Goal: Transaction & Acquisition: Purchase product/service

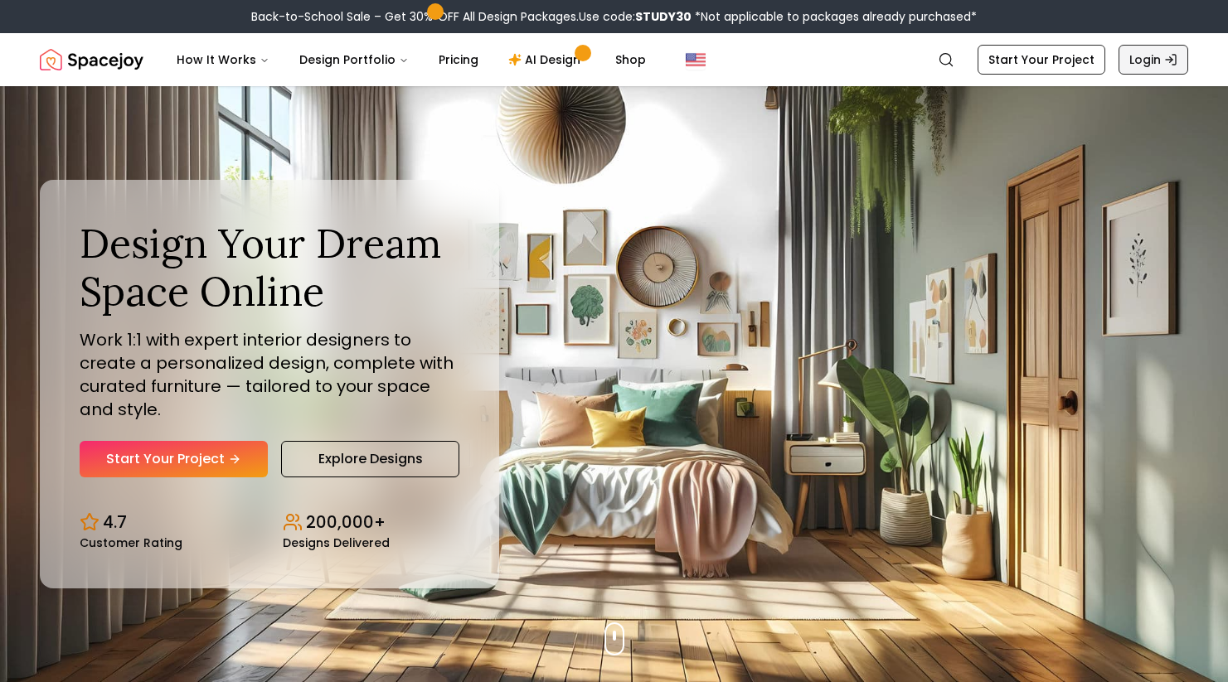
click at [1150, 61] on link "Login" at bounding box center [1153, 60] width 70 height 30
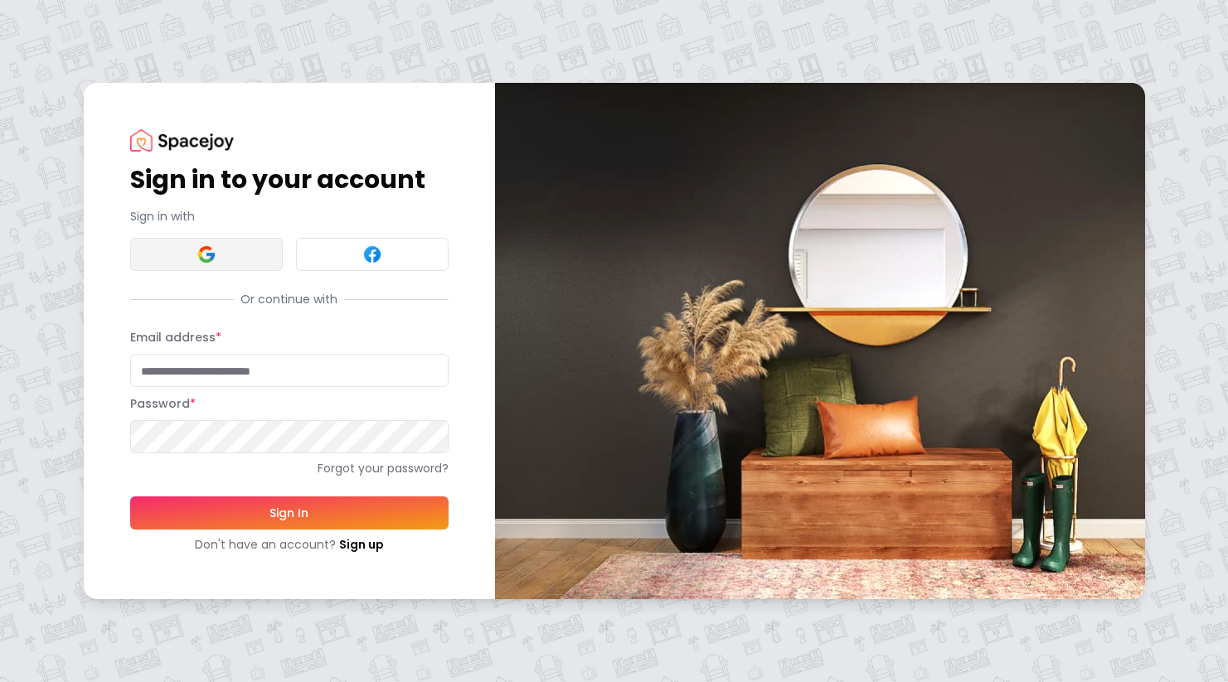
click at [204, 243] on button at bounding box center [206, 254] width 153 height 33
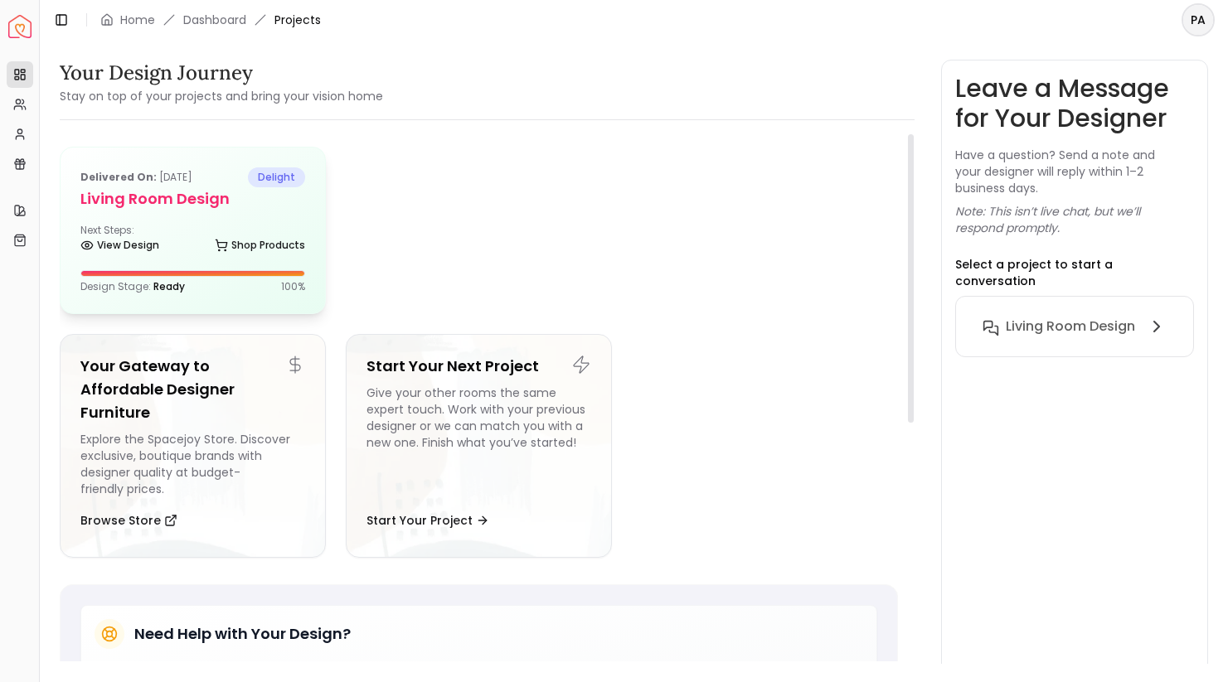
click at [209, 205] on h5 "Living Room Design" at bounding box center [192, 198] width 225 height 23
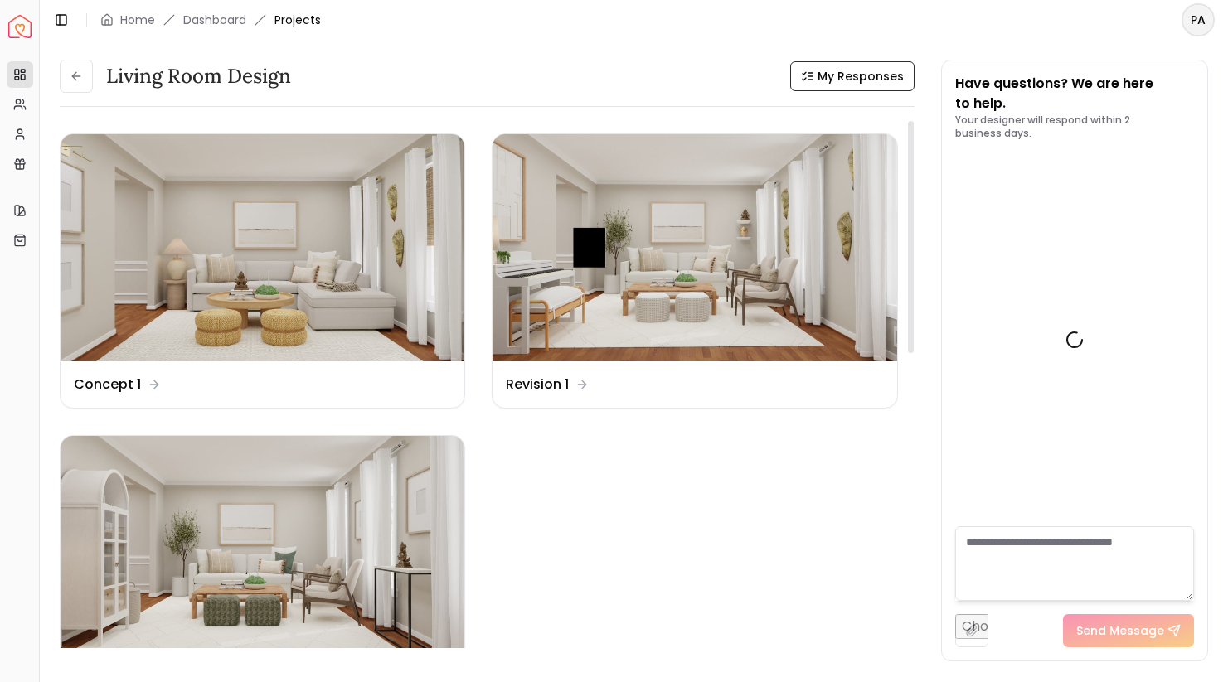
scroll to position [3832, 0]
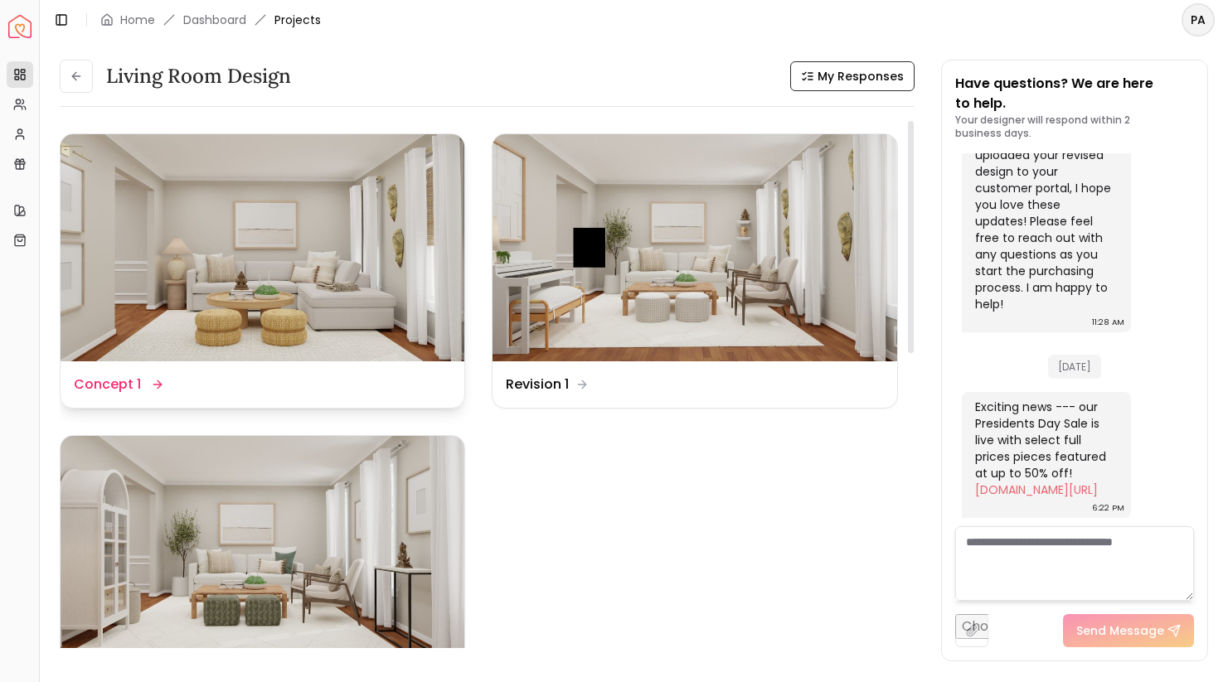
click at [264, 294] on img at bounding box center [263, 247] width 404 height 227
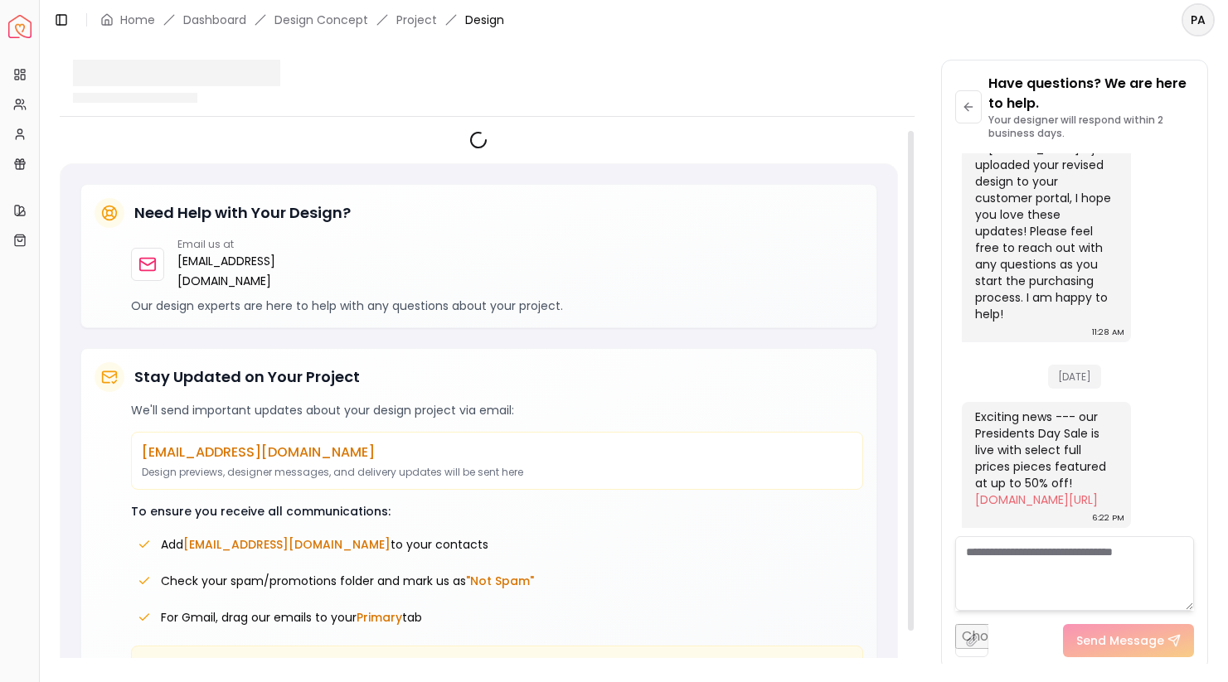
scroll to position [3819, 0]
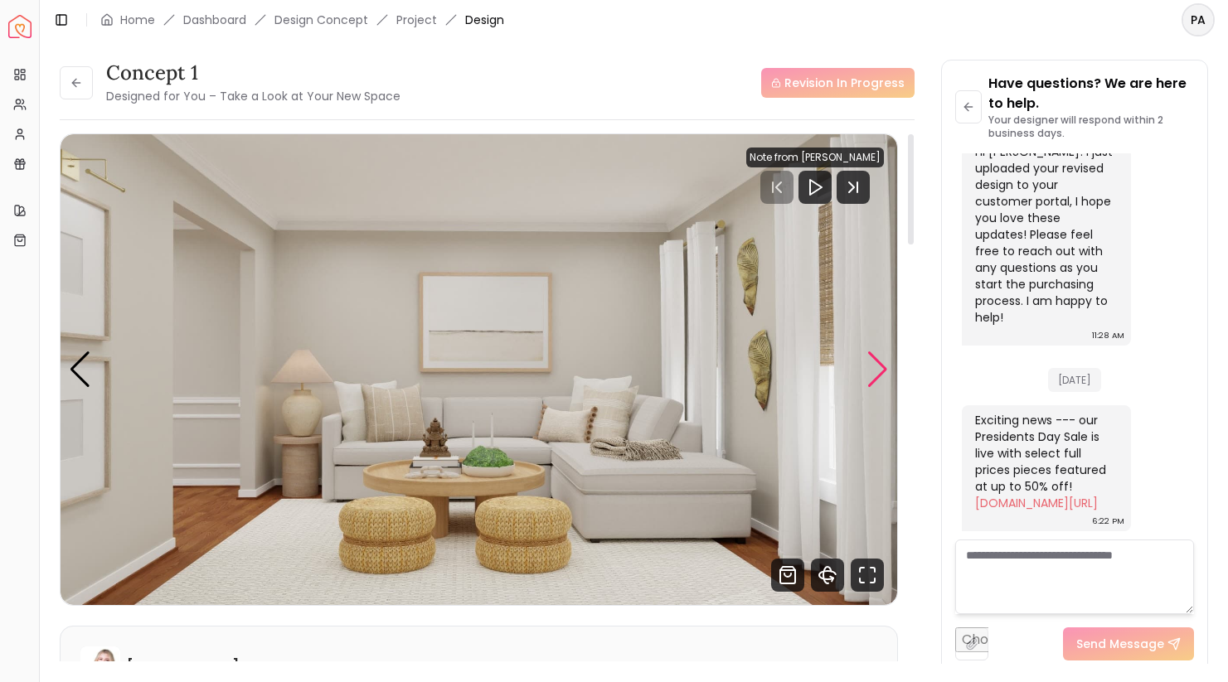
click at [886, 370] on div "Next slide" at bounding box center [877, 370] width 22 height 36
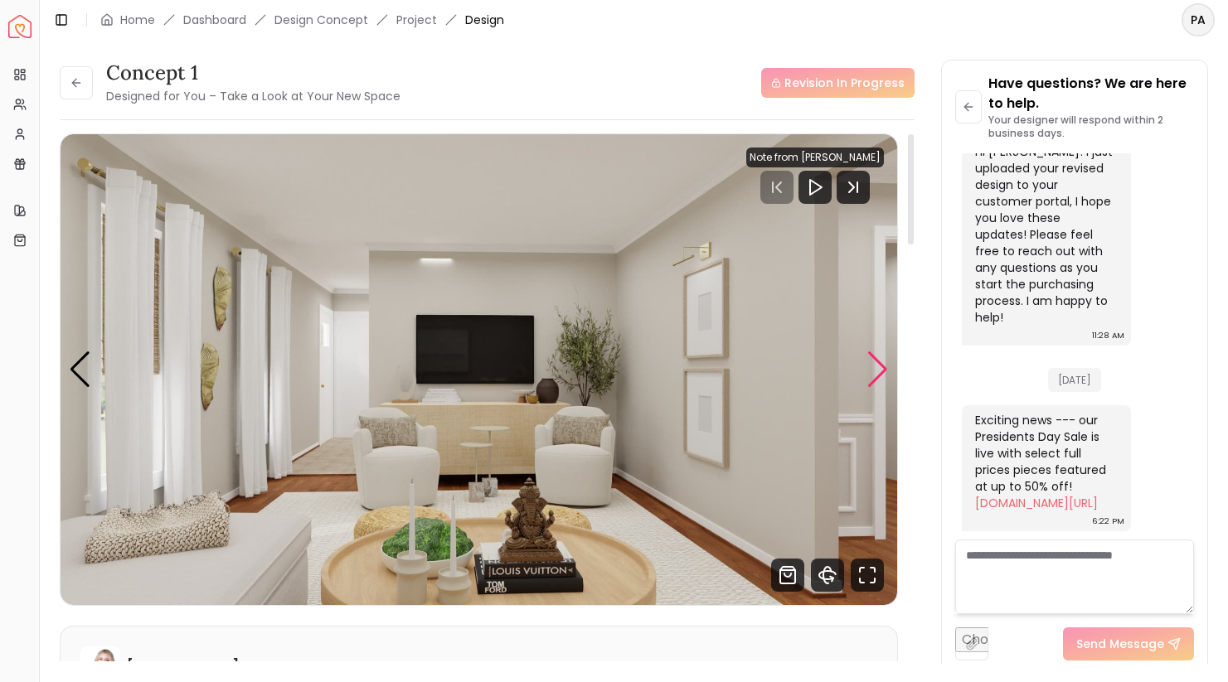
click at [886, 370] on div "Next slide" at bounding box center [877, 370] width 22 height 36
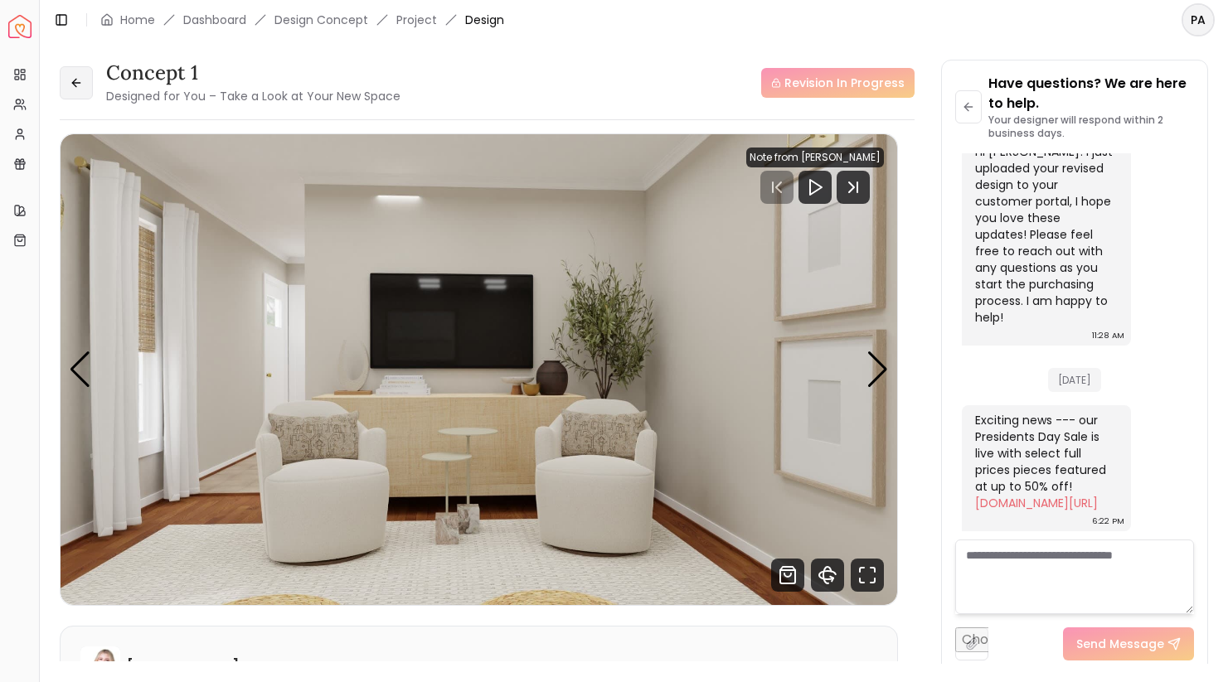
click at [80, 83] on icon at bounding box center [76, 82] width 13 height 13
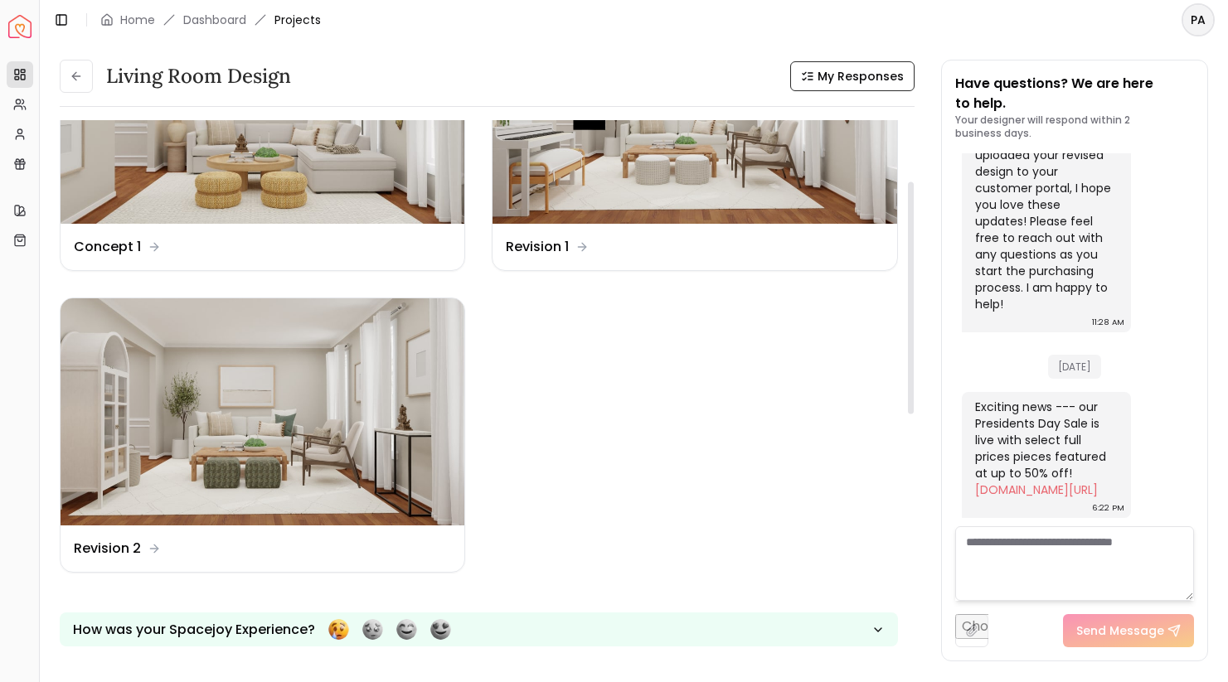
scroll to position [138, 0]
click at [704, 165] on img at bounding box center [694, 109] width 404 height 227
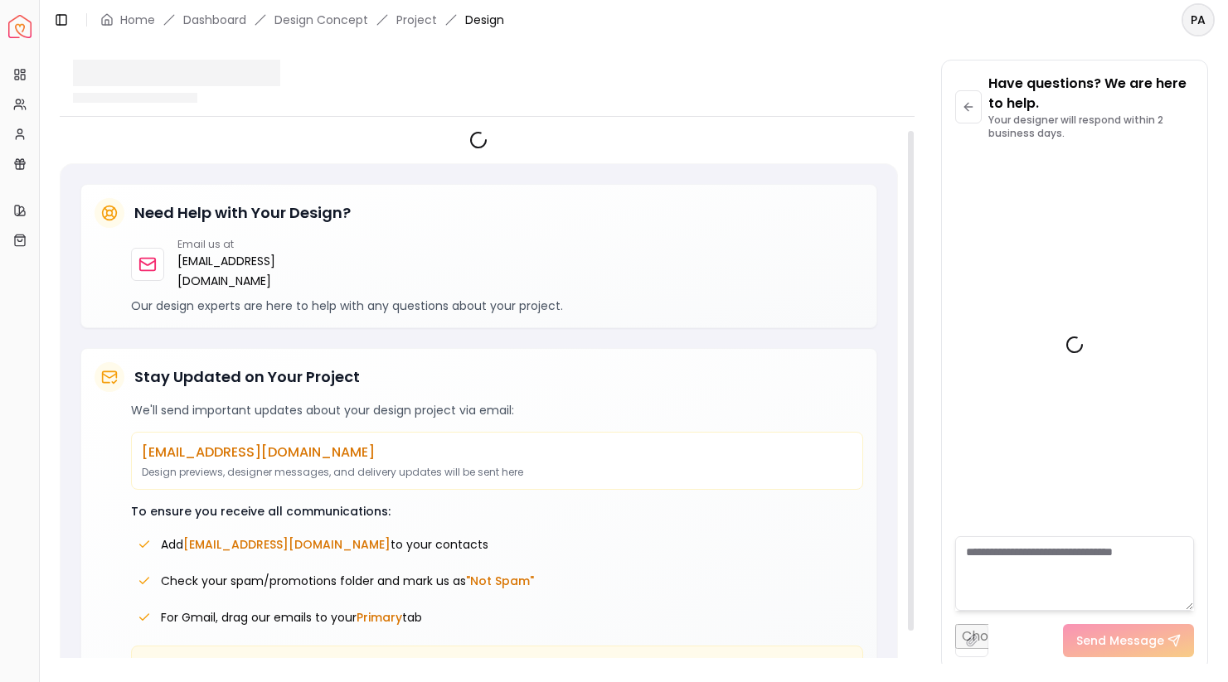
scroll to position [3819, 0]
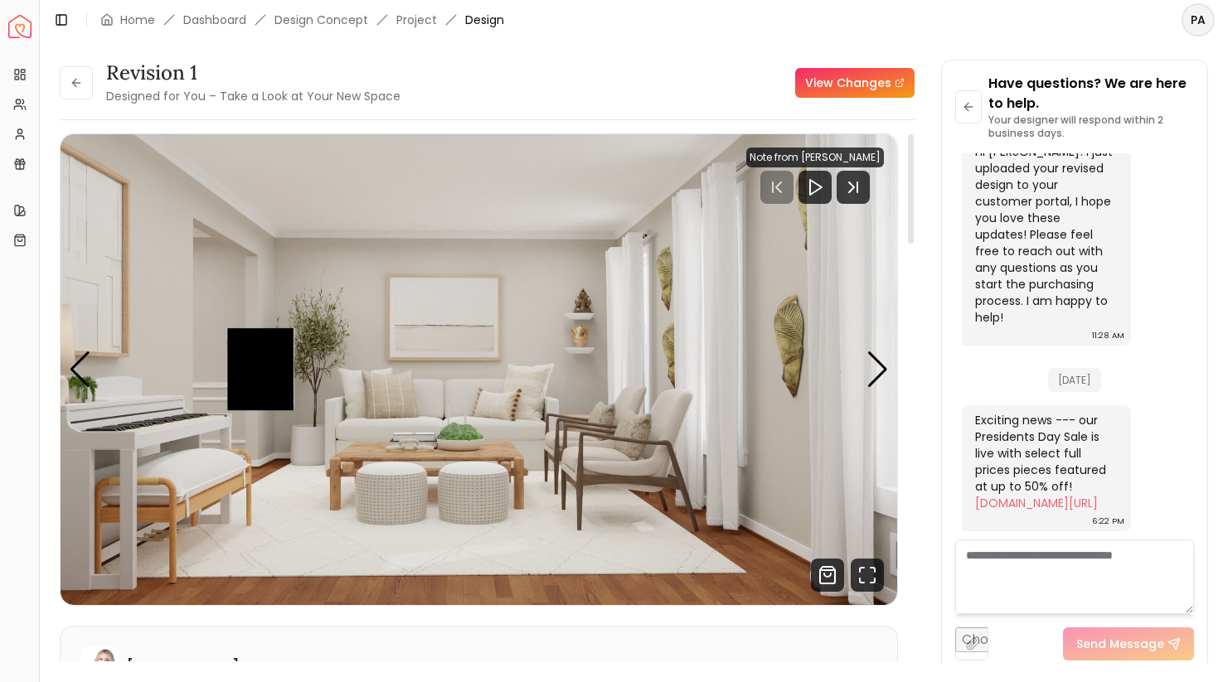
click at [257, 377] on img "1 / 6" at bounding box center [479, 369] width 837 height 471
click at [890, 360] on img "1 / 6" at bounding box center [479, 369] width 837 height 471
click at [878, 366] on div "Next slide" at bounding box center [877, 370] width 22 height 36
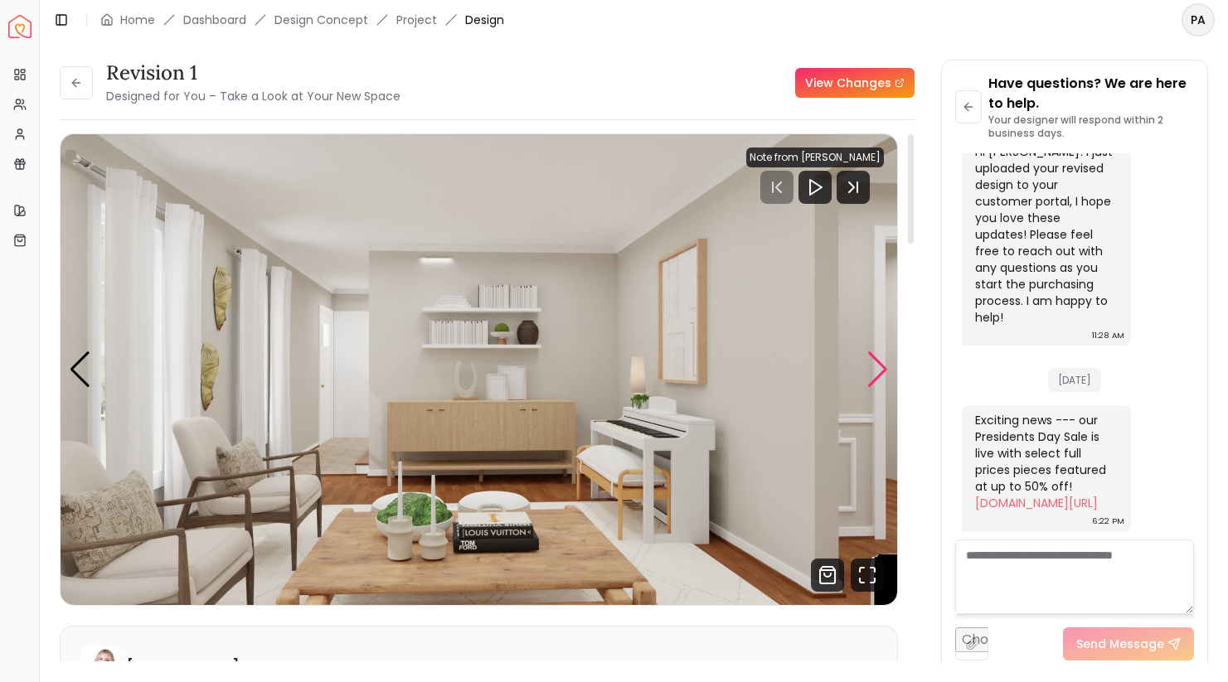
click at [878, 367] on div "Next slide" at bounding box center [877, 370] width 22 height 36
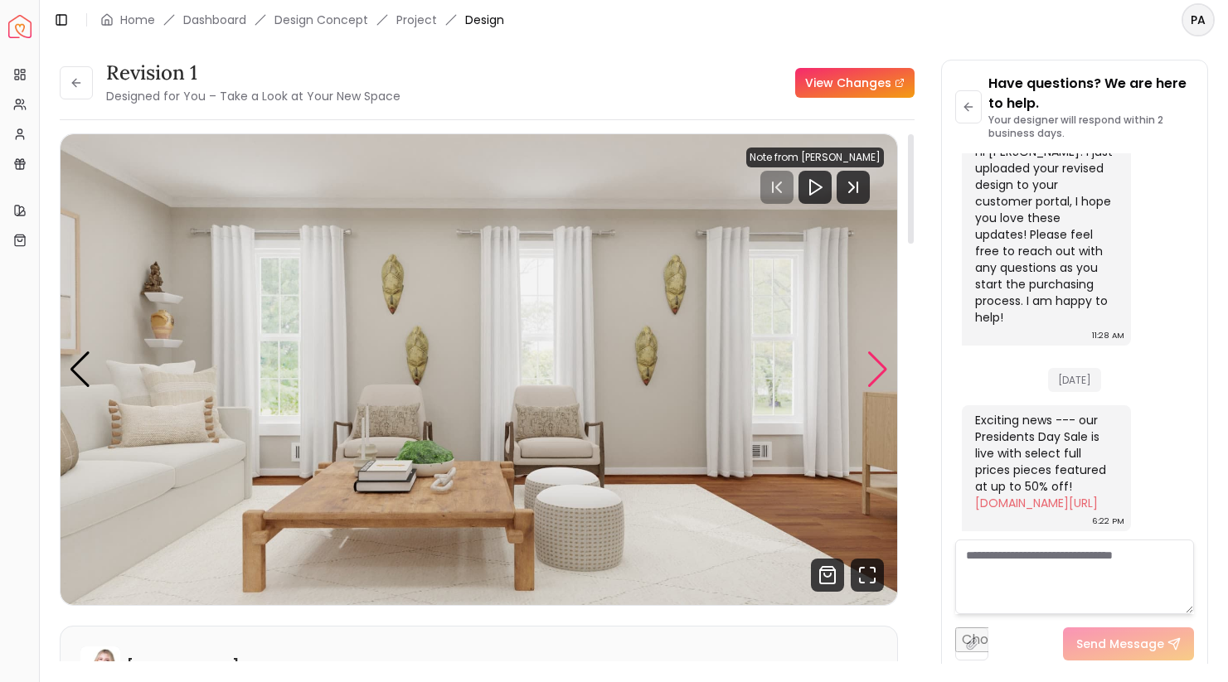
click at [878, 367] on div "Next slide" at bounding box center [877, 370] width 22 height 36
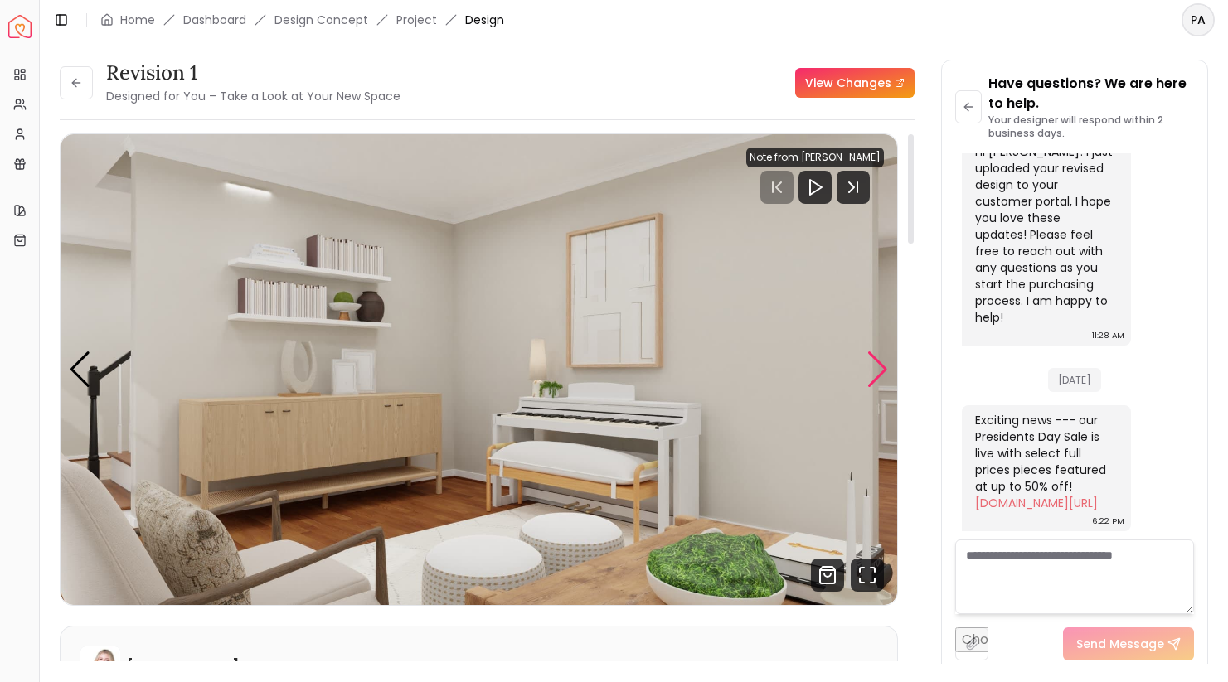
click at [878, 367] on div "Next slide" at bounding box center [877, 370] width 22 height 36
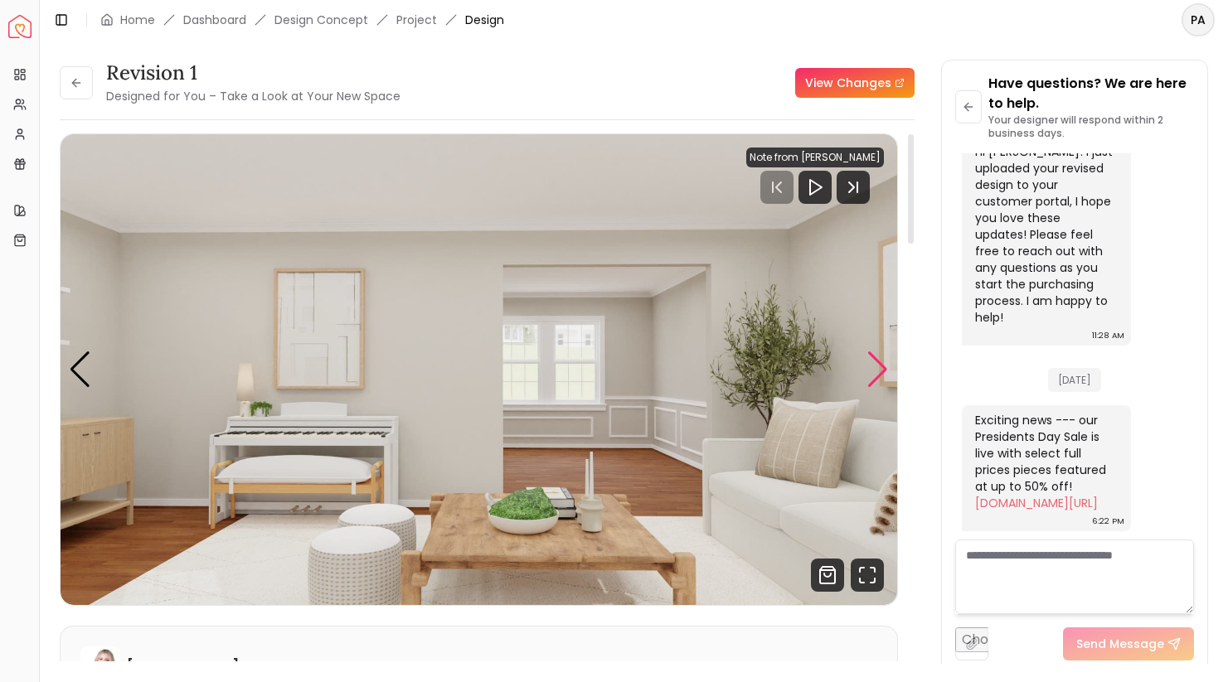
click at [878, 367] on div "Next slide" at bounding box center [877, 370] width 22 height 36
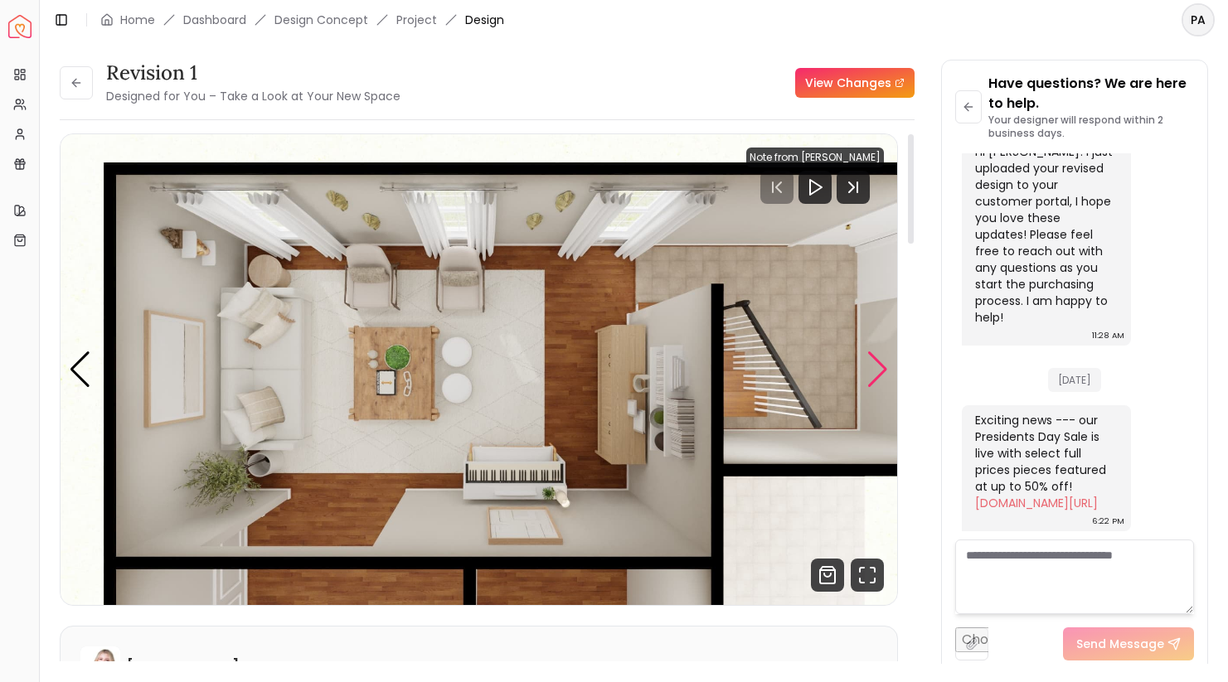
click at [878, 367] on div "Next slide" at bounding box center [877, 370] width 22 height 36
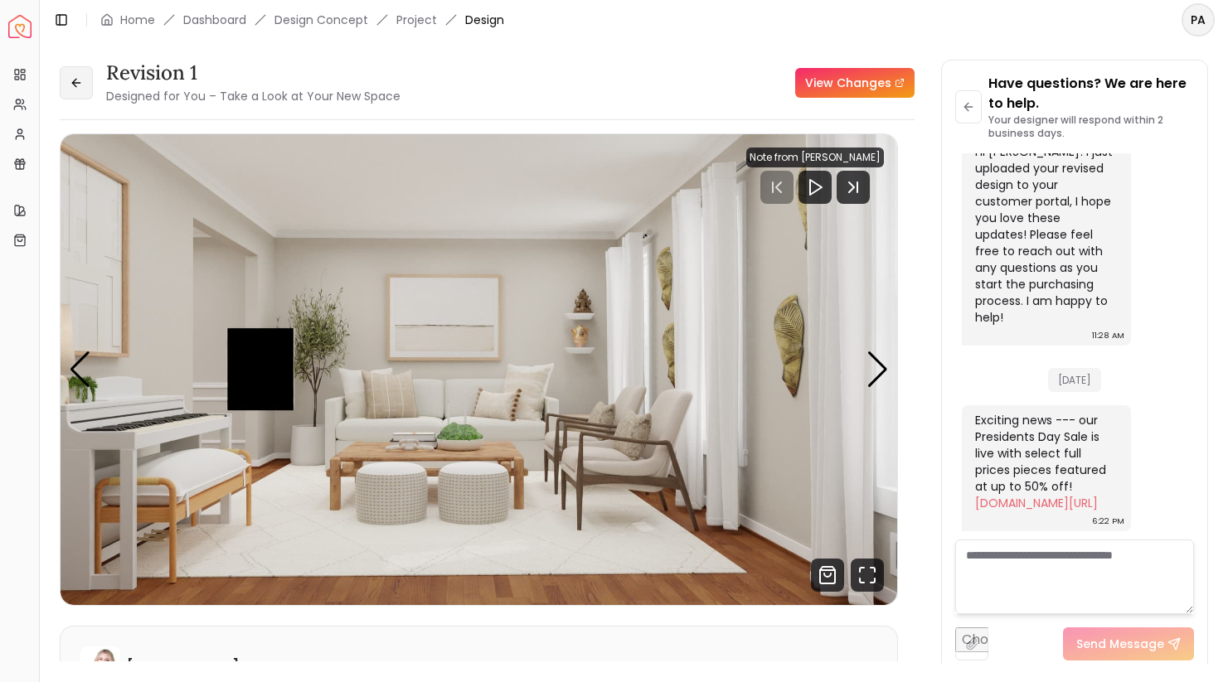
click at [85, 81] on button at bounding box center [76, 82] width 33 height 33
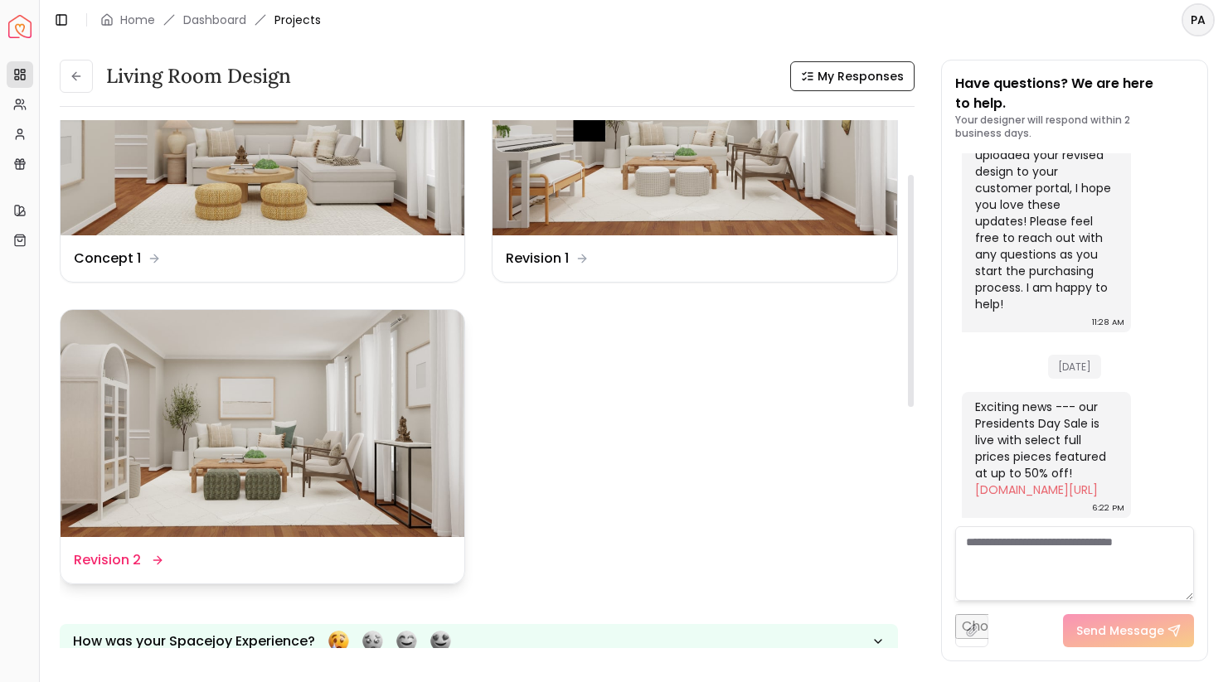
scroll to position [128, 0]
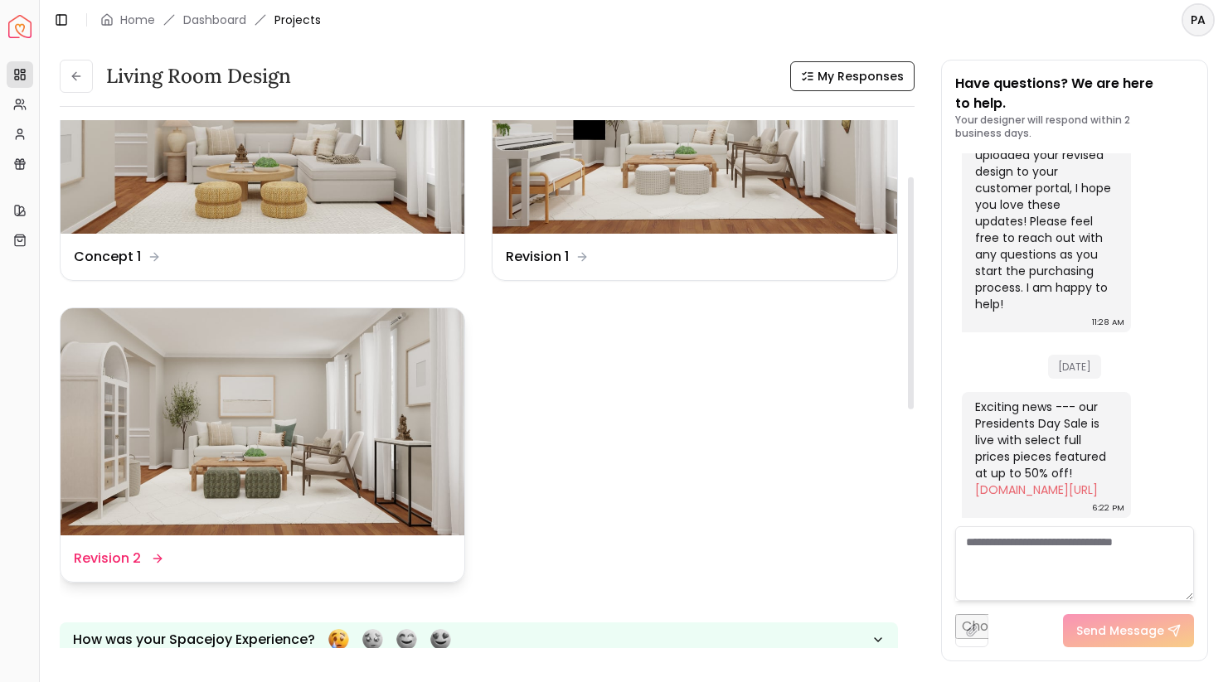
click at [334, 414] on img at bounding box center [263, 421] width 404 height 227
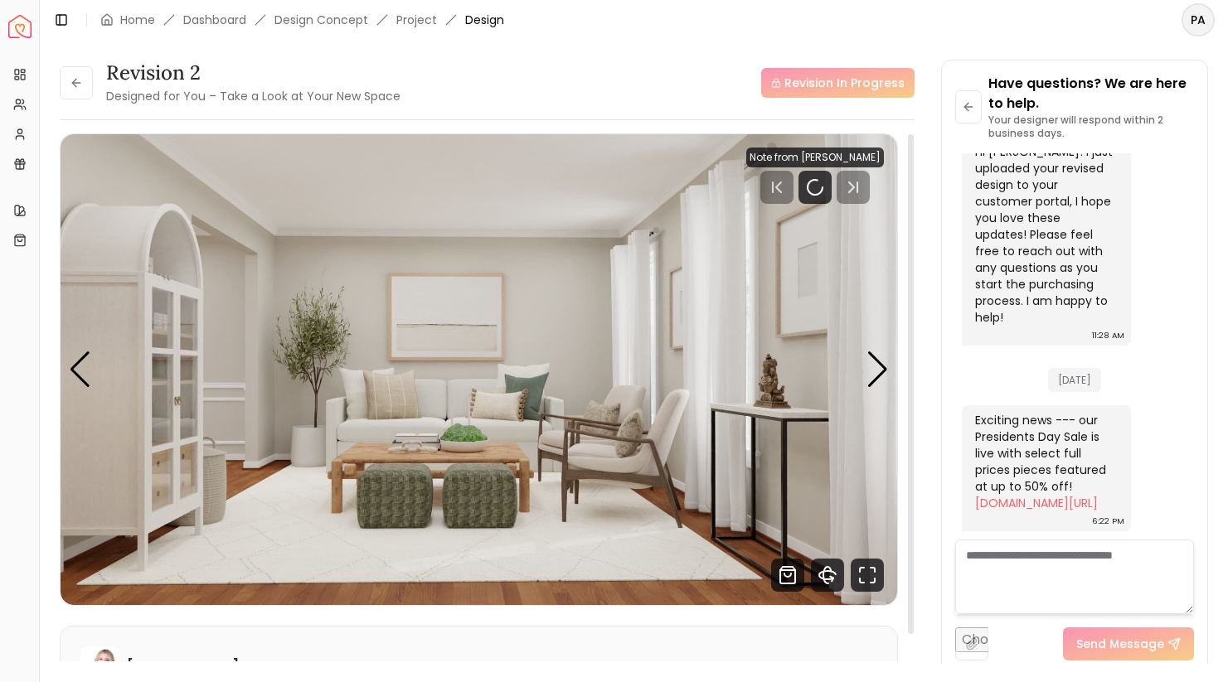
scroll to position [3819, 0]
click at [882, 358] on div "Next slide" at bounding box center [877, 370] width 22 height 36
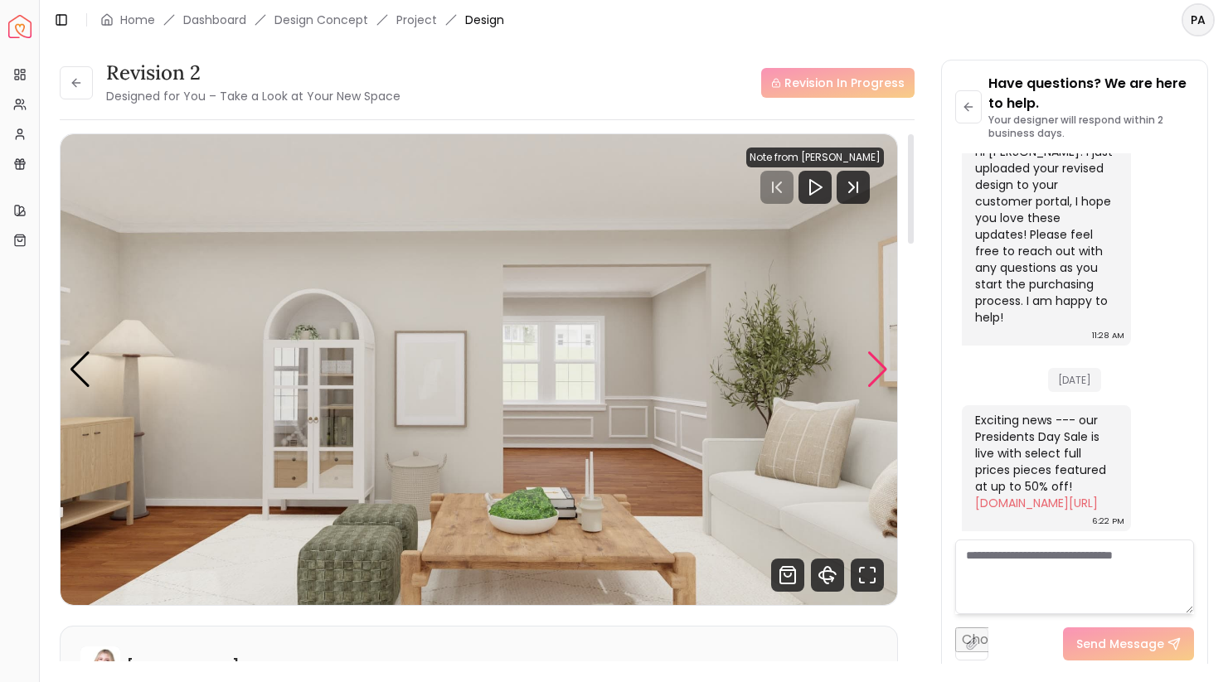
click at [883, 358] on div "Next slide" at bounding box center [877, 370] width 22 height 36
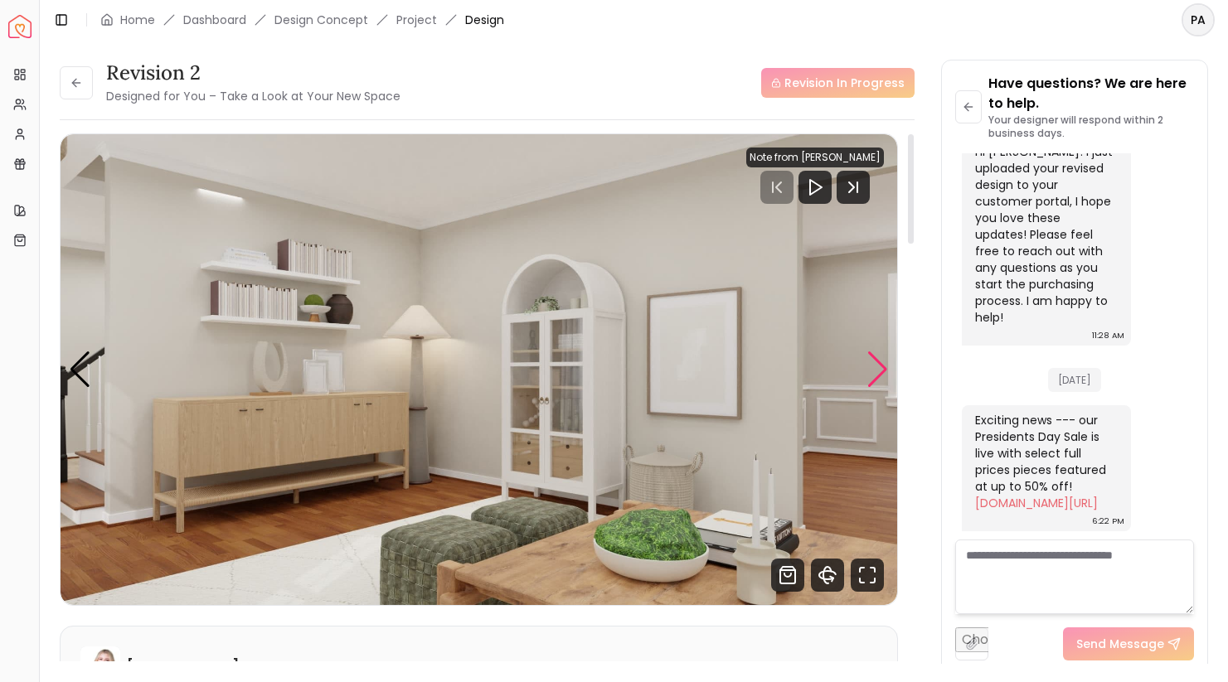
click at [883, 358] on div "Next slide" at bounding box center [877, 370] width 22 height 36
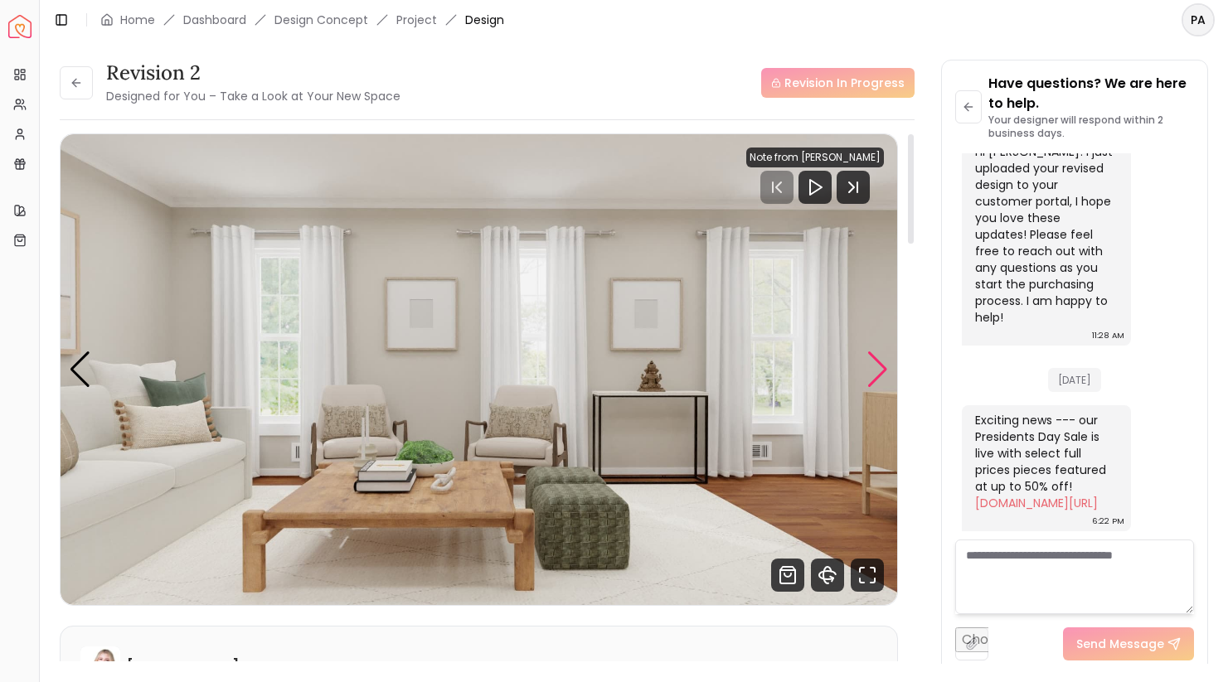
click at [883, 358] on div "Next slide" at bounding box center [877, 370] width 22 height 36
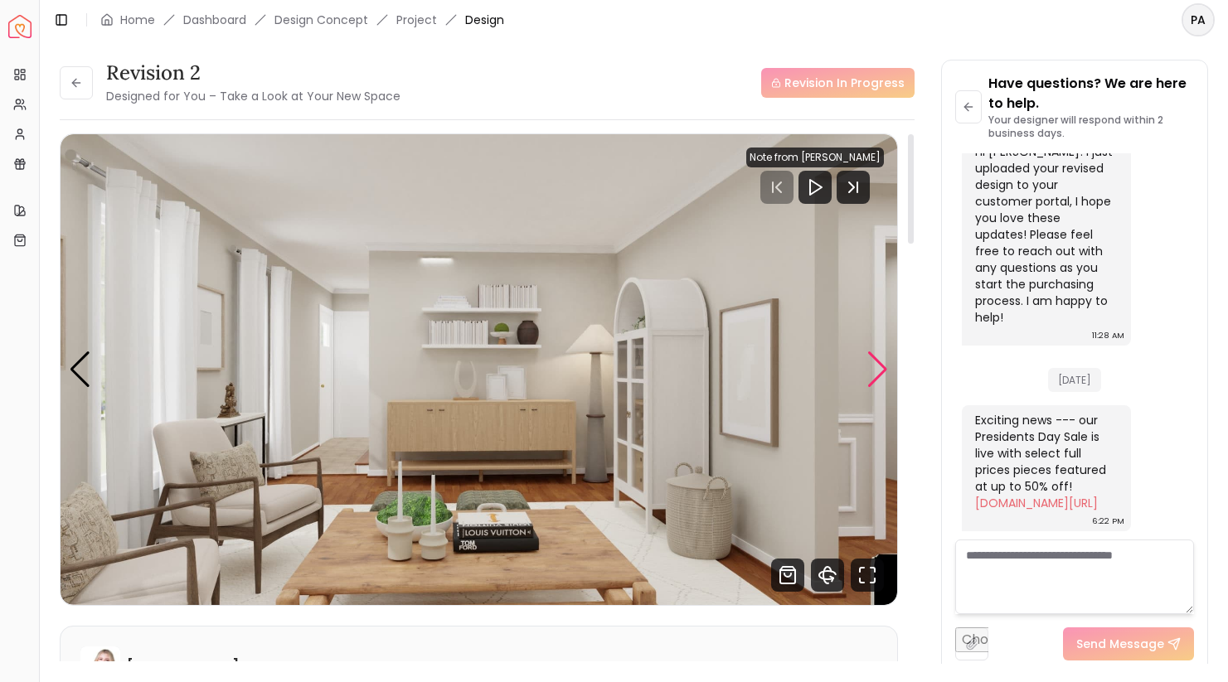
click at [883, 358] on div "Next slide" at bounding box center [877, 370] width 22 height 36
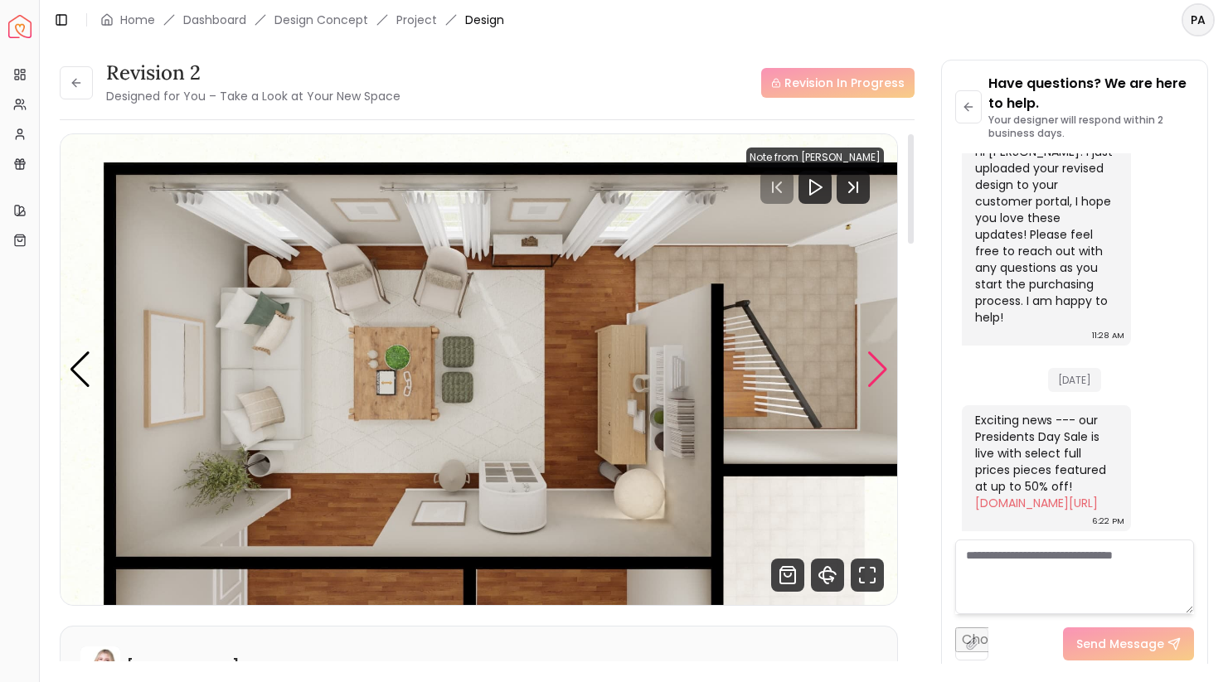
click at [883, 358] on div "Next slide" at bounding box center [877, 370] width 22 height 36
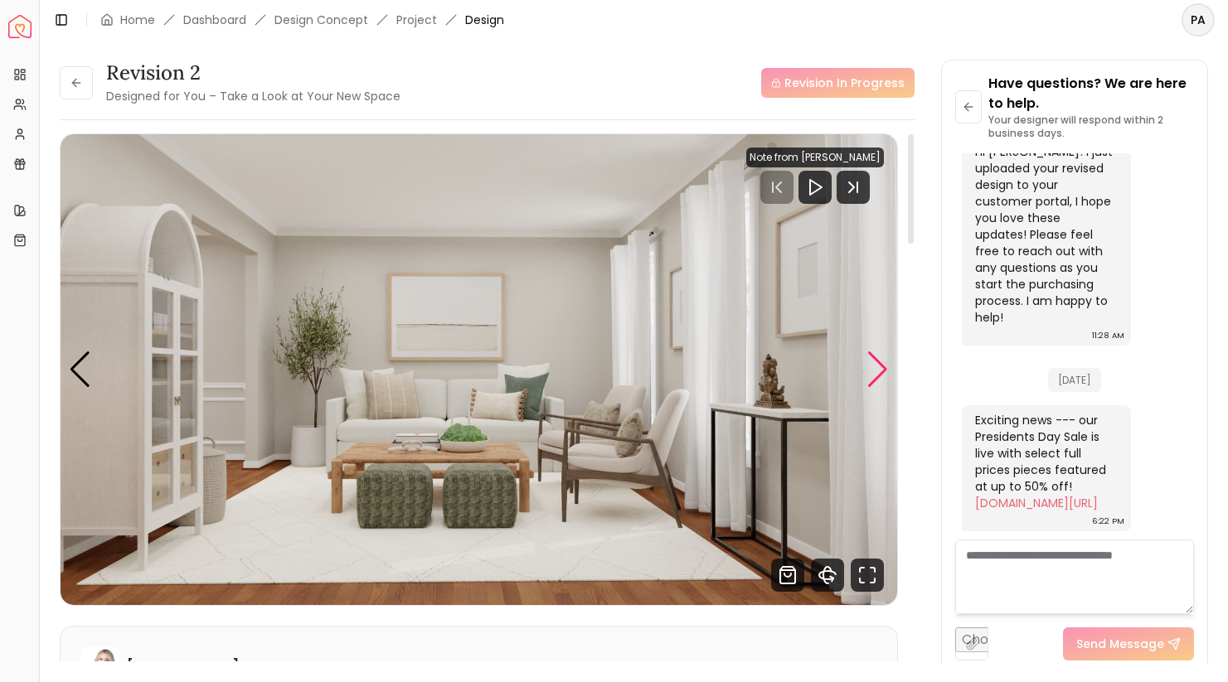
click at [881, 358] on div "Next slide" at bounding box center [877, 370] width 22 height 36
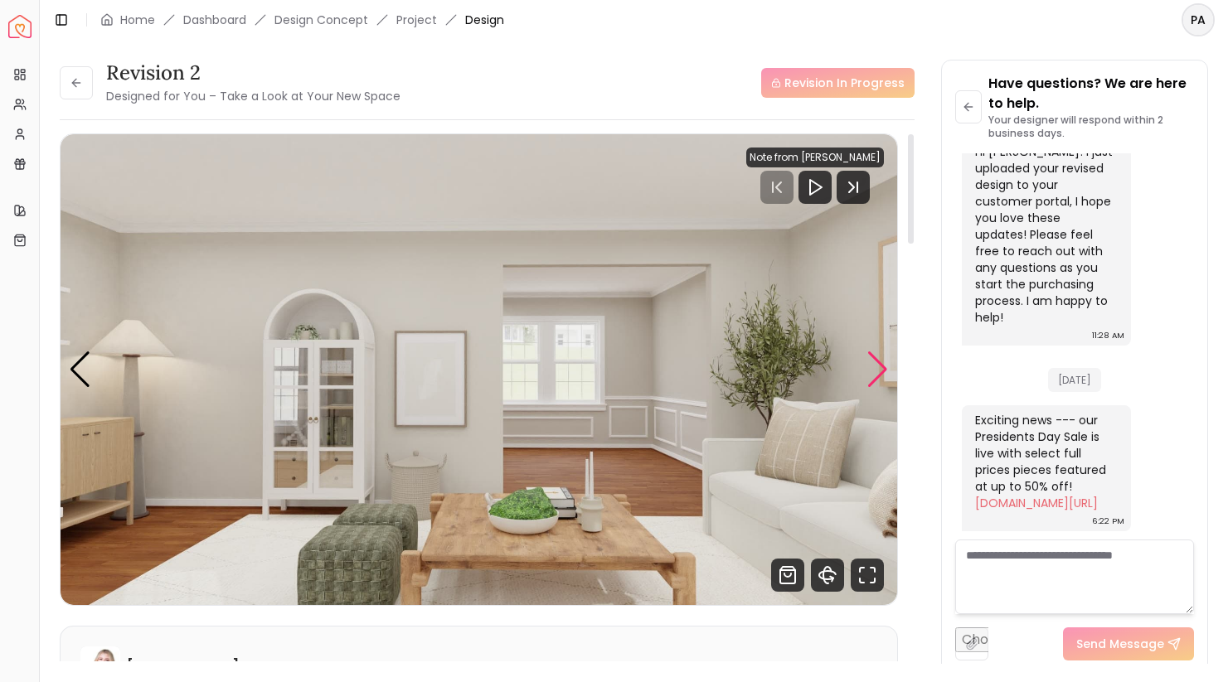
click at [881, 358] on div "Next slide" at bounding box center [877, 370] width 22 height 36
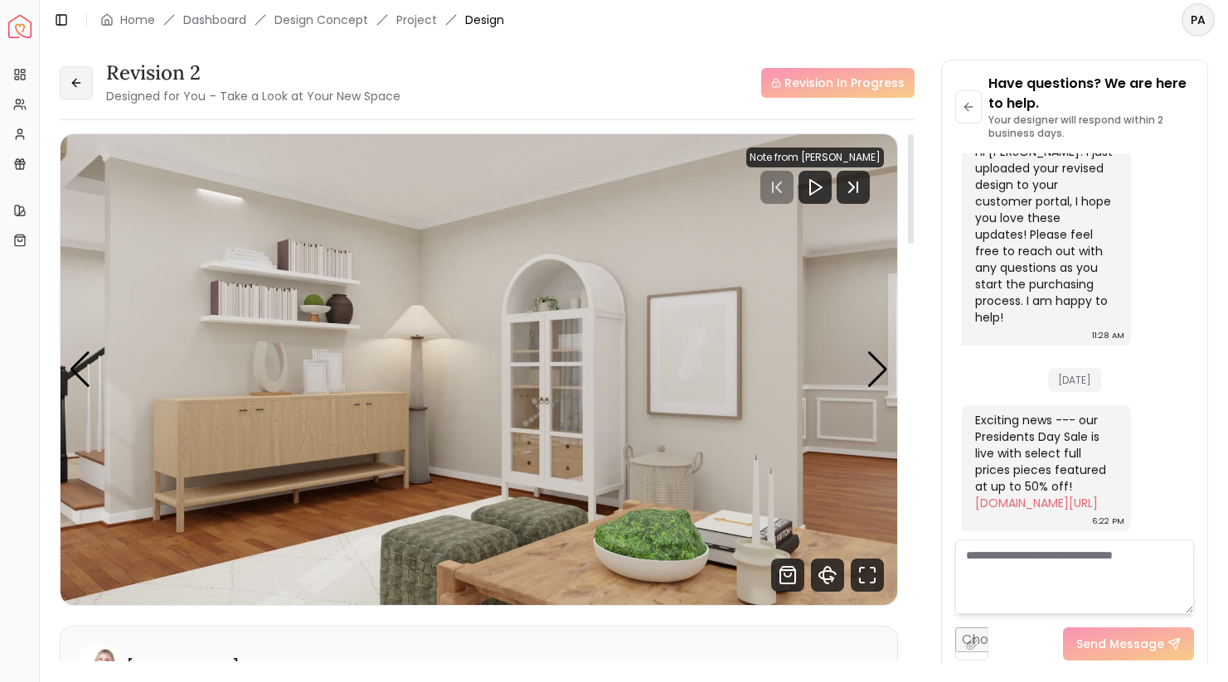
click at [71, 71] on button at bounding box center [76, 82] width 33 height 33
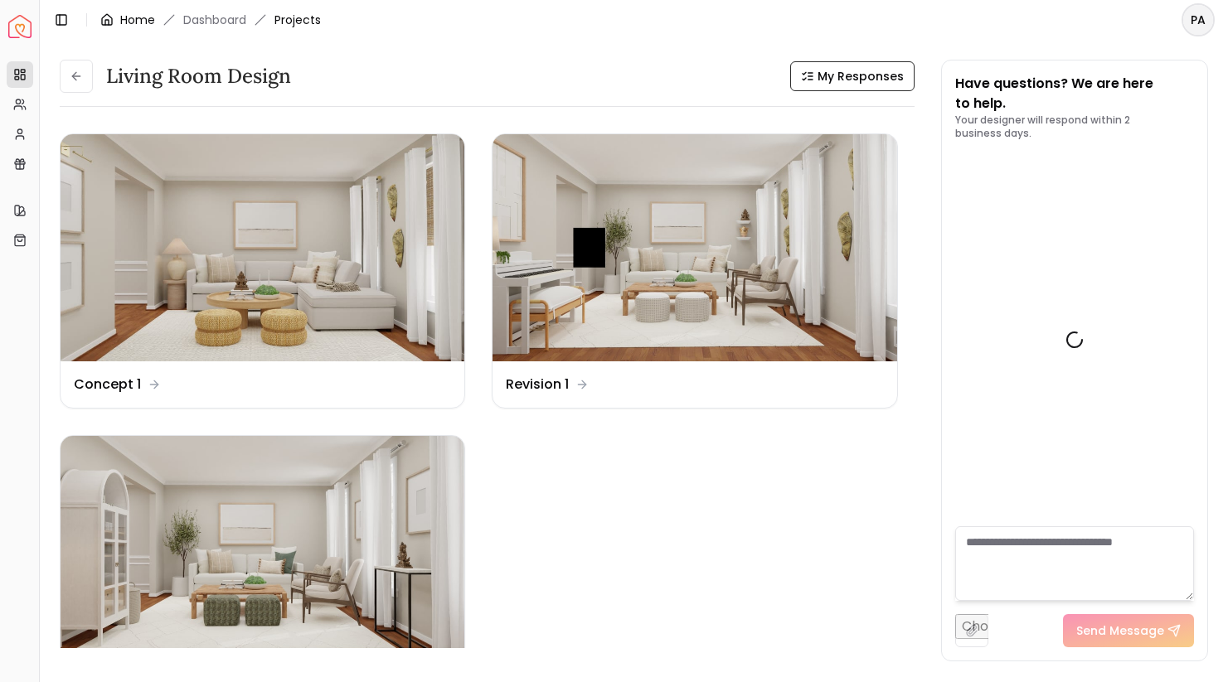
scroll to position [3832, 0]
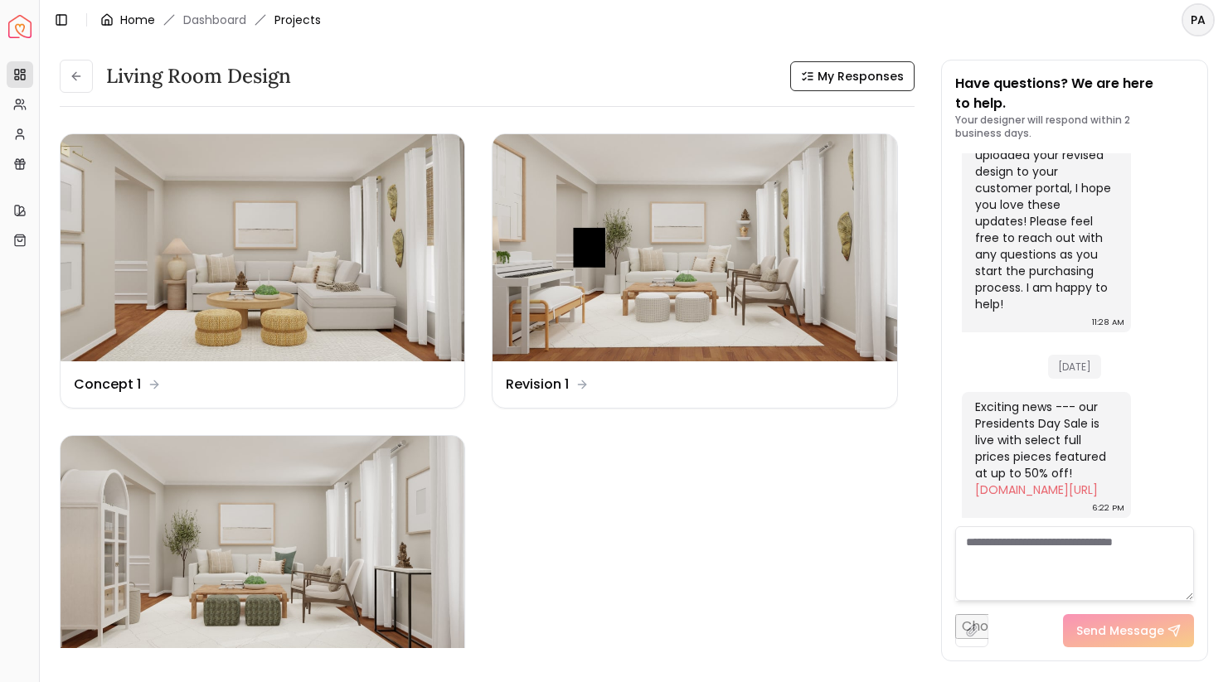
click at [133, 20] on link "Home" at bounding box center [137, 20] width 35 height 17
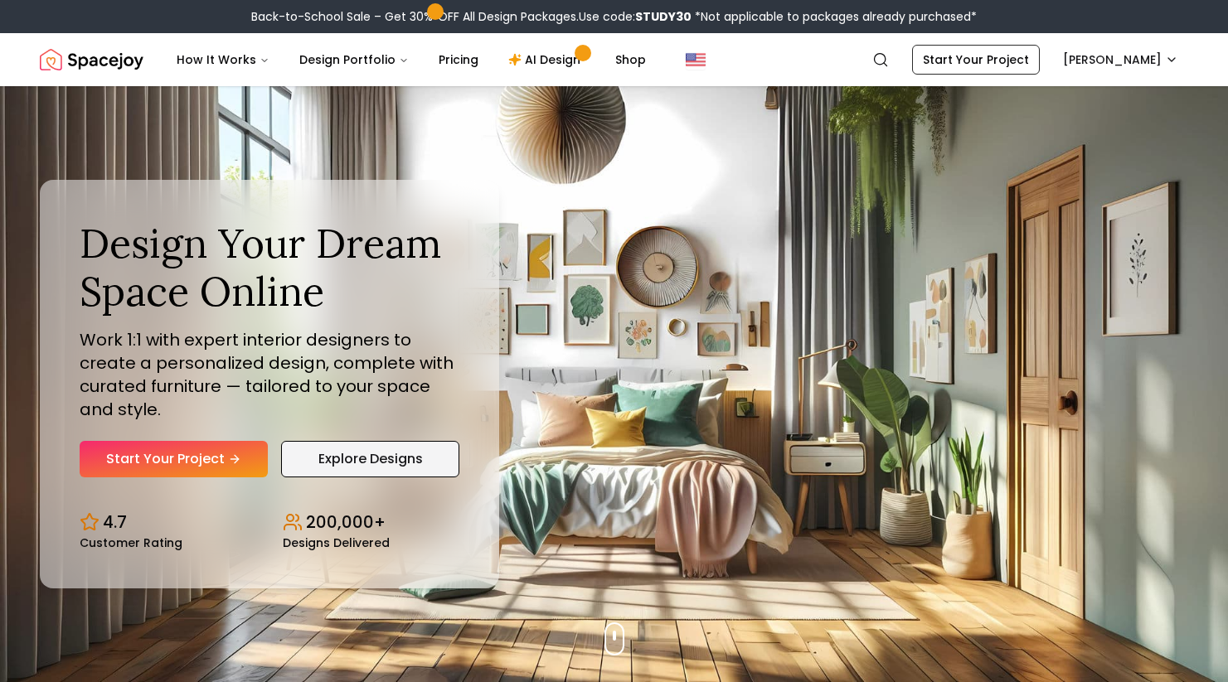
click at [401, 449] on link "Explore Designs" at bounding box center [370, 459] width 178 height 36
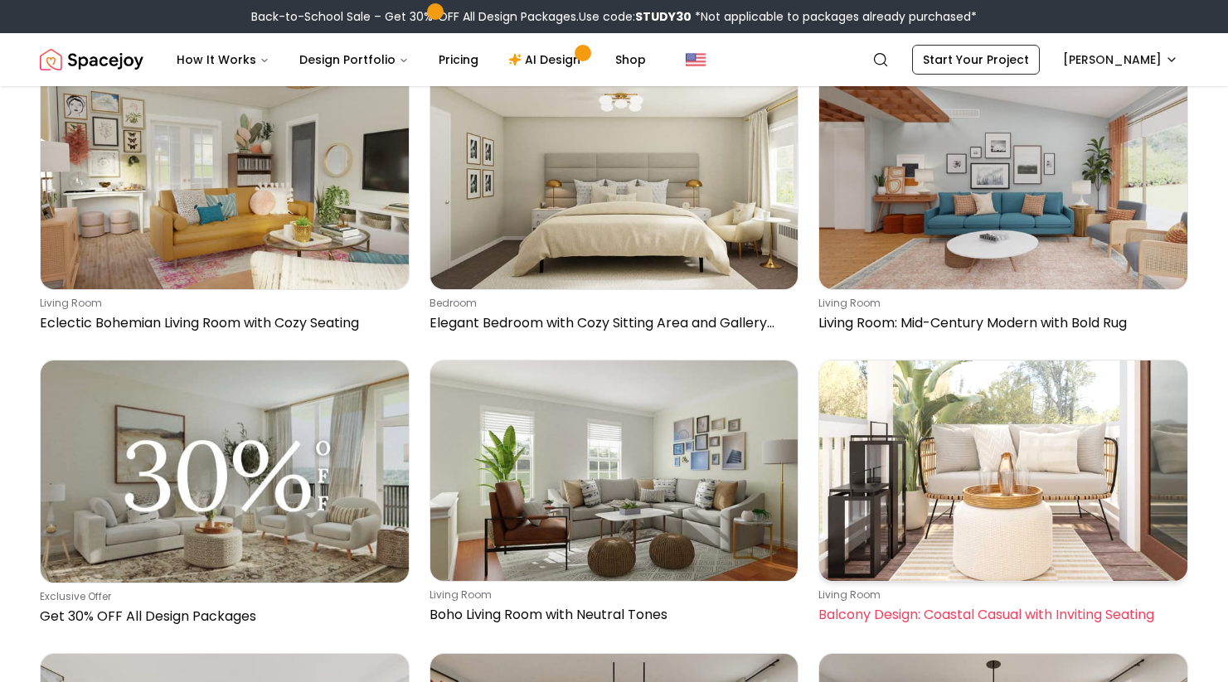
scroll to position [644, 0]
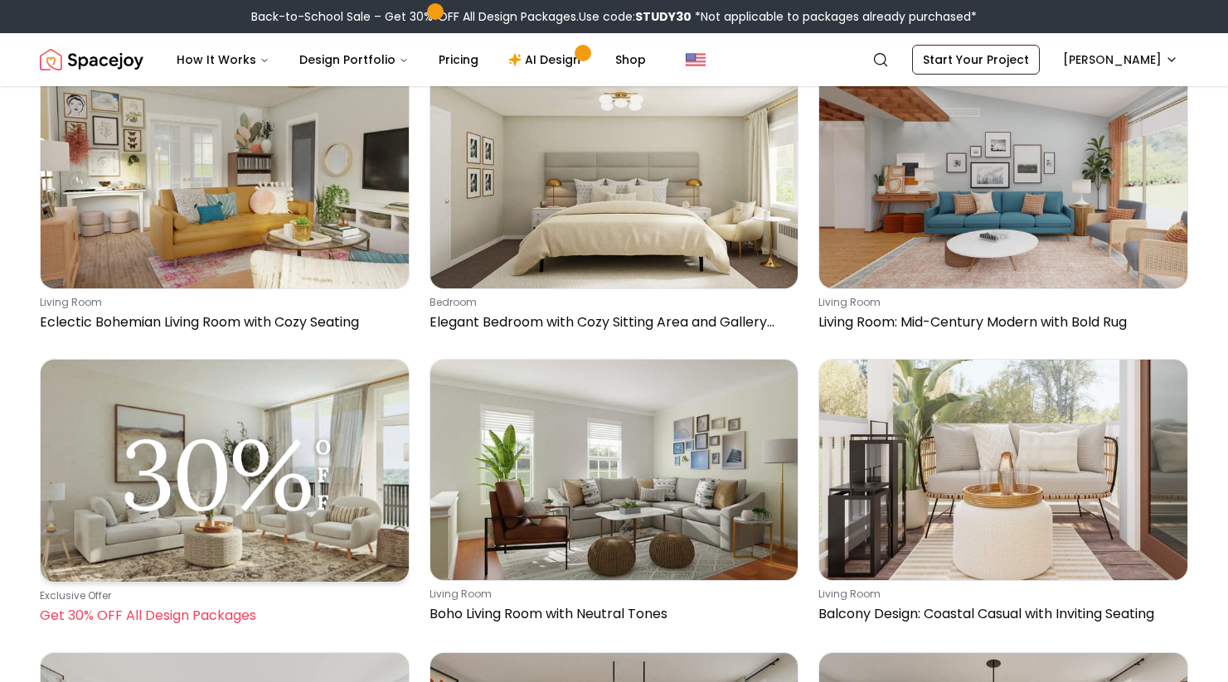
click at [230, 360] on img at bounding box center [225, 470] width 368 height 221
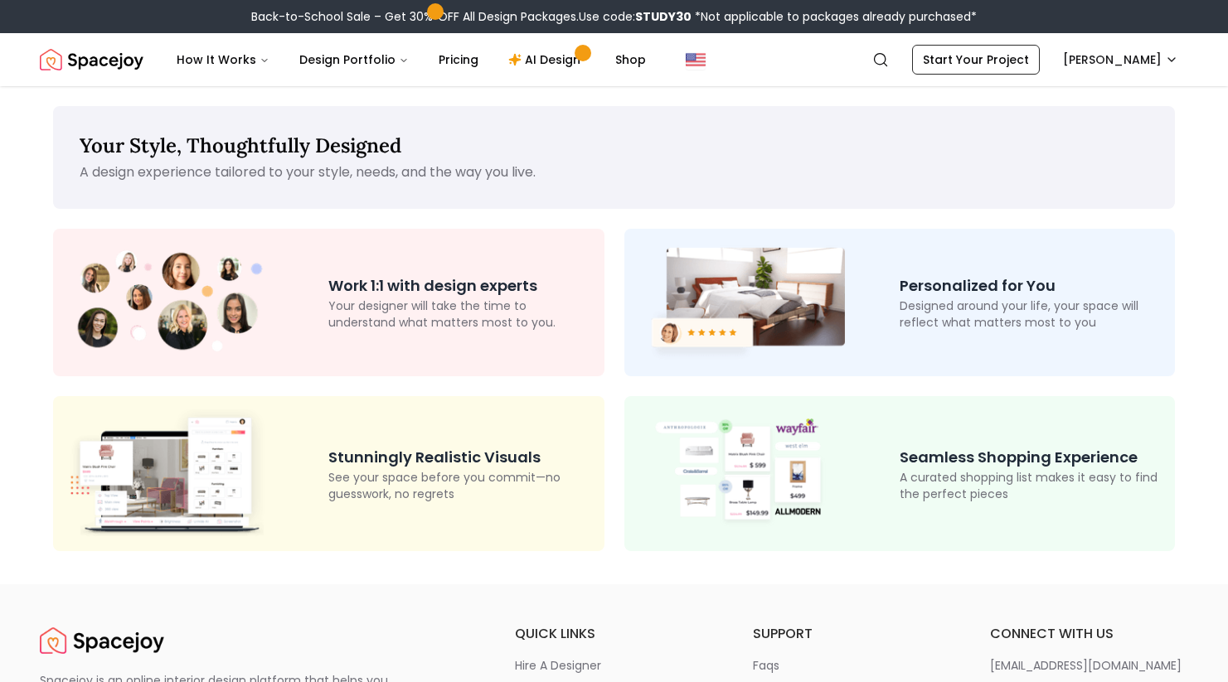
click at [282, 163] on p "A design experience tailored to your style, needs, and the way you live." at bounding box center [614, 173] width 1069 height 20
click at [657, 16] on b "STUDY30" at bounding box center [663, 16] width 56 height 17
copy b "STUDY30"
click at [551, 60] on link "AI Design" at bounding box center [547, 59] width 104 height 33
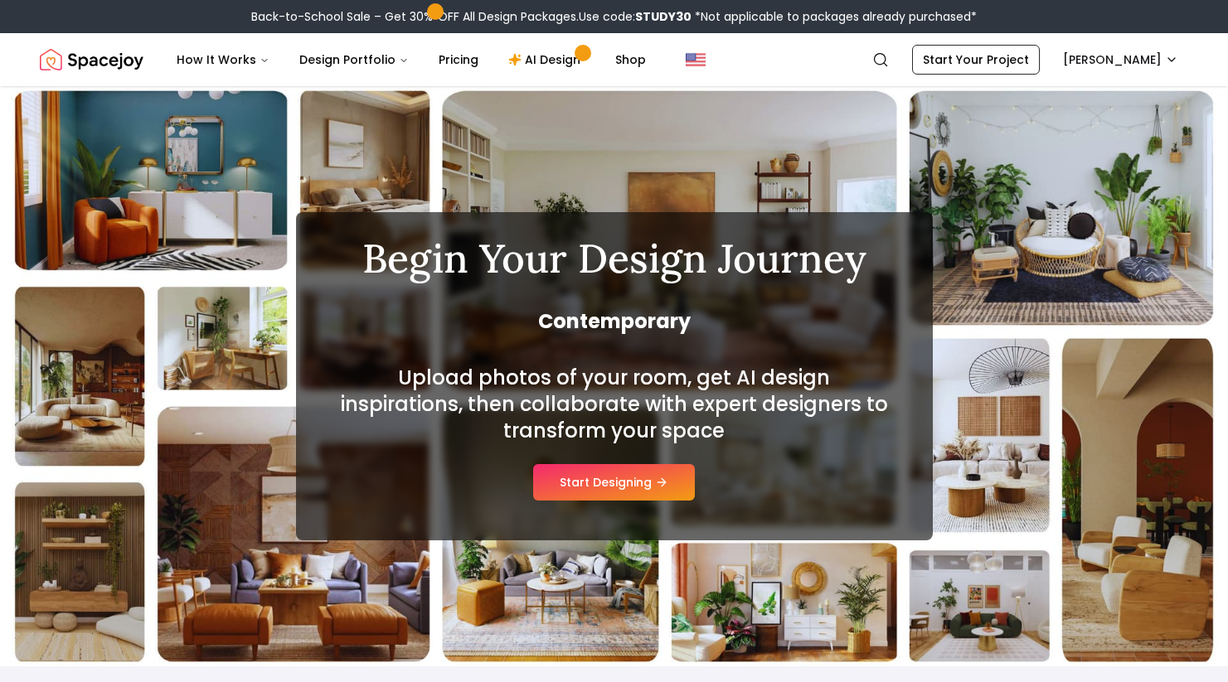
click at [110, 61] on img "Spacejoy" at bounding box center [92, 59] width 104 height 33
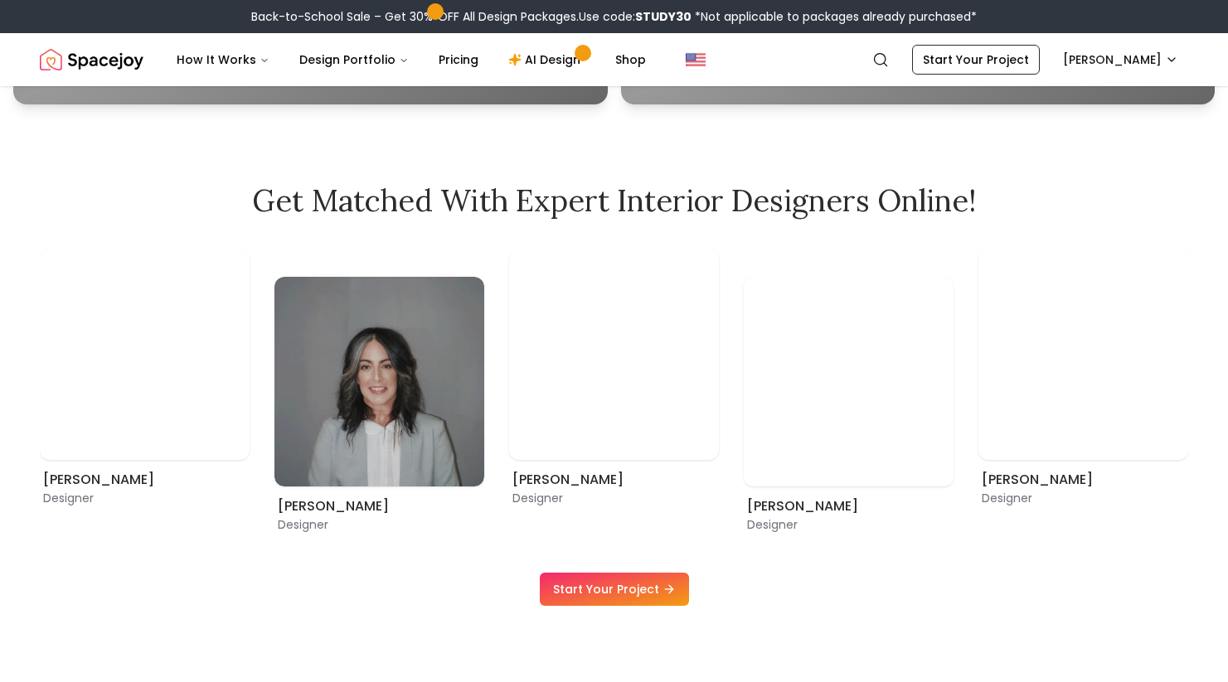
scroll to position [933, 0]
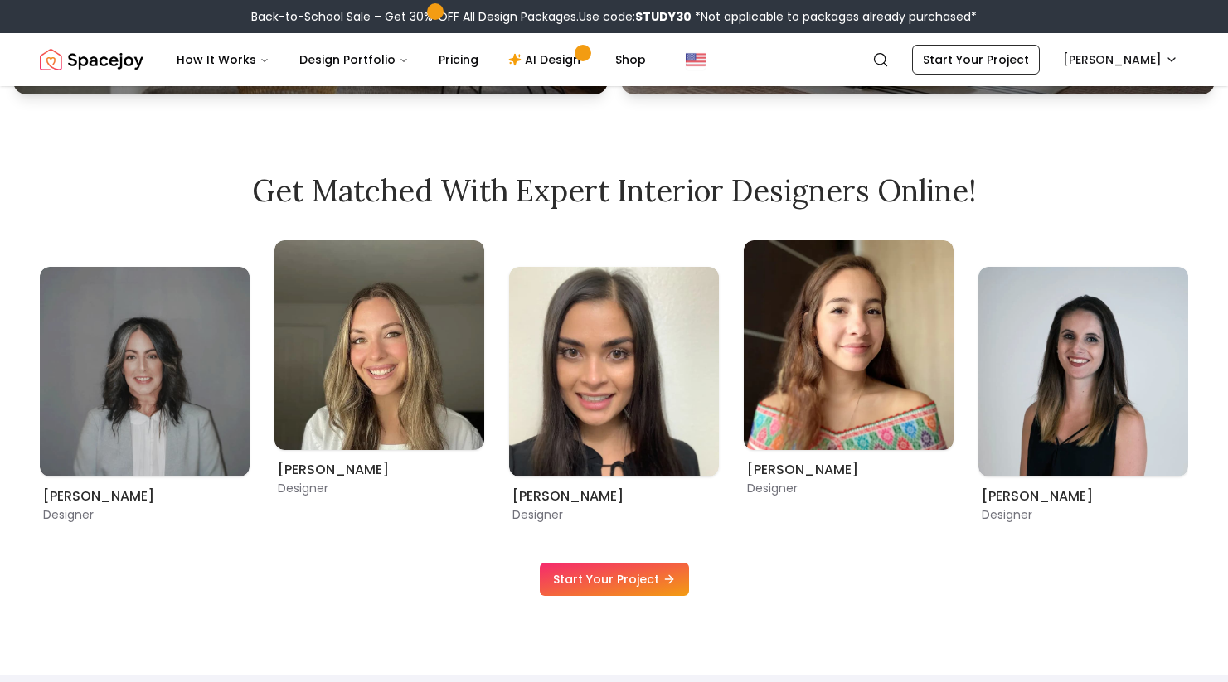
click at [601, 574] on link "Start Your Project" at bounding box center [614, 579] width 149 height 33
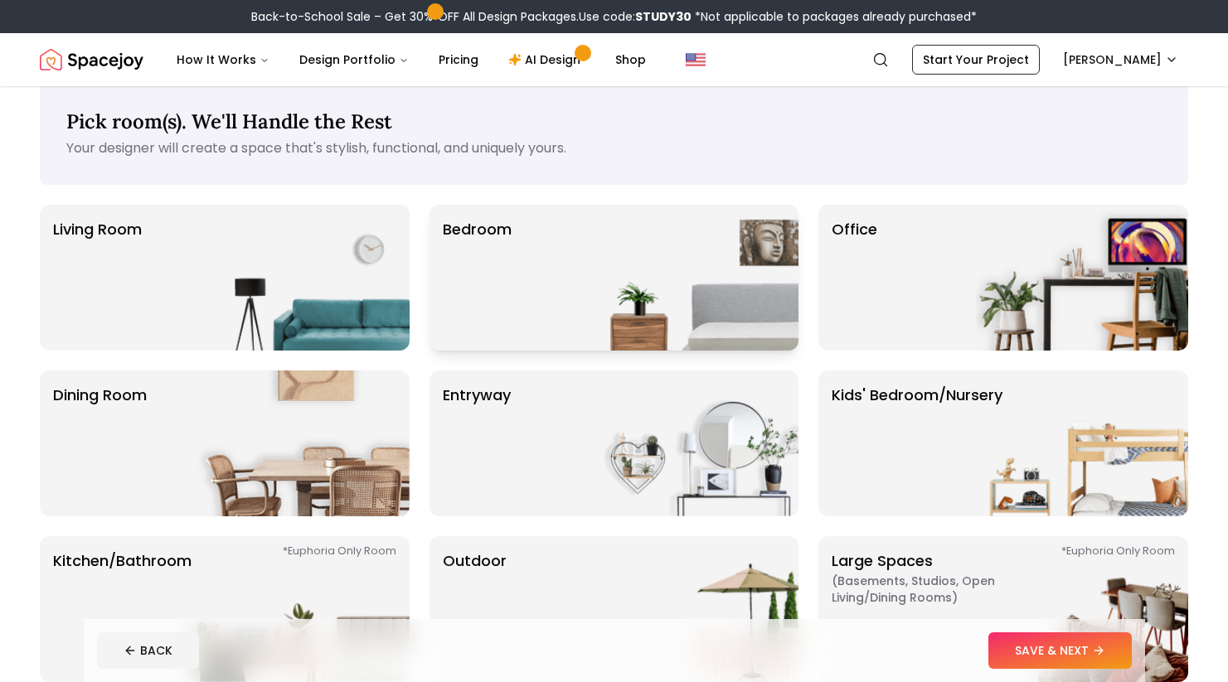
scroll to position [25, 0]
click at [672, 289] on img at bounding box center [692, 277] width 212 height 146
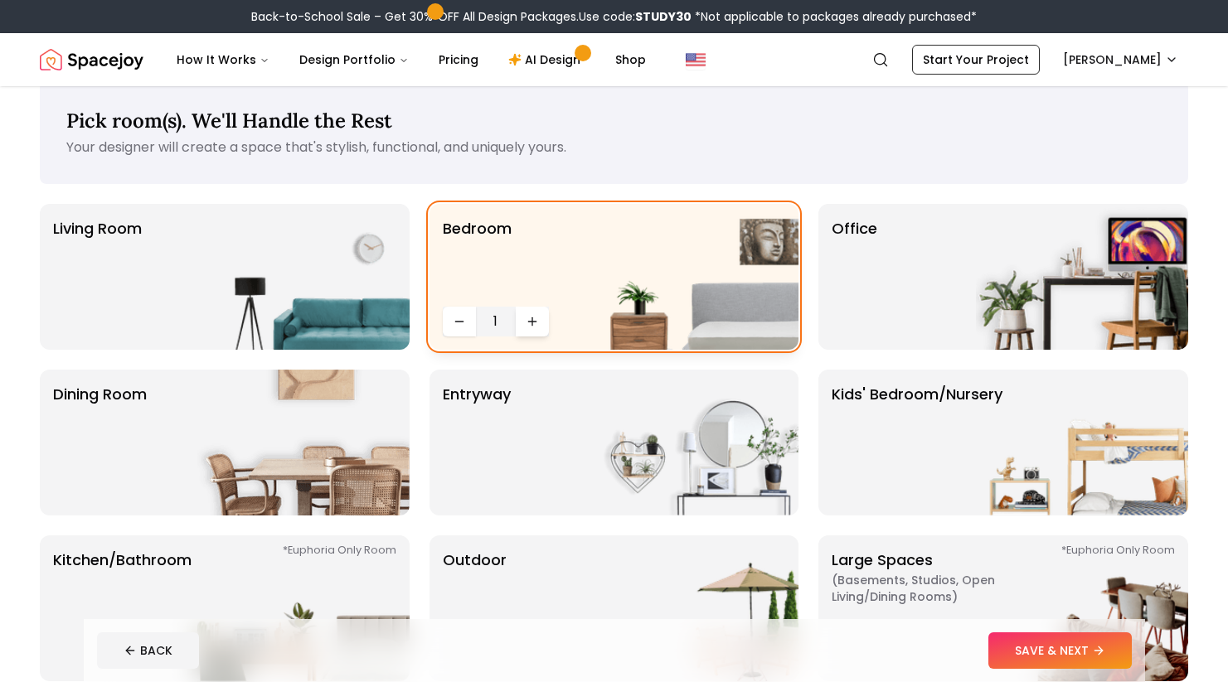
click at [538, 317] on icon "Increase quantity" at bounding box center [532, 321] width 13 height 13
click at [624, 310] on img at bounding box center [692, 277] width 212 height 146
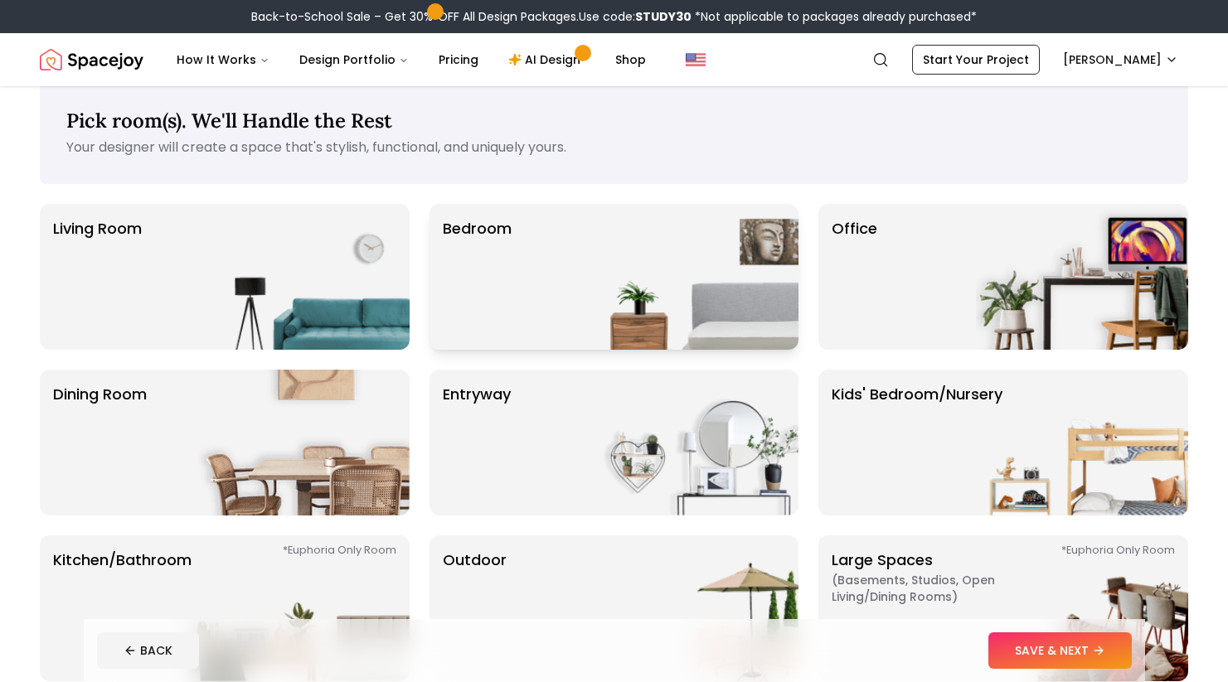
click at [547, 294] on div "Bedroom" at bounding box center [614, 277] width 370 height 146
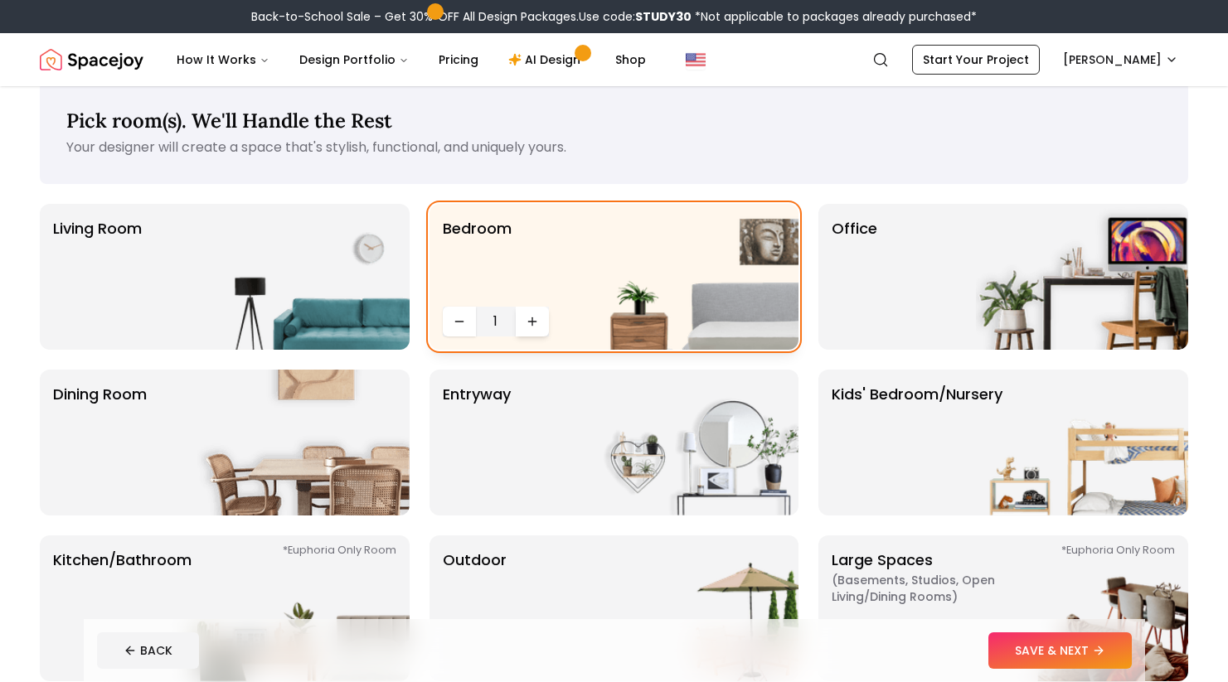
click at [526, 320] on icon "Increase quantity" at bounding box center [532, 321] width 13 height 13
click at [1060, 651] on button "SAVE & NEXT" at bounding box center [1059, 651] width 143 height 36
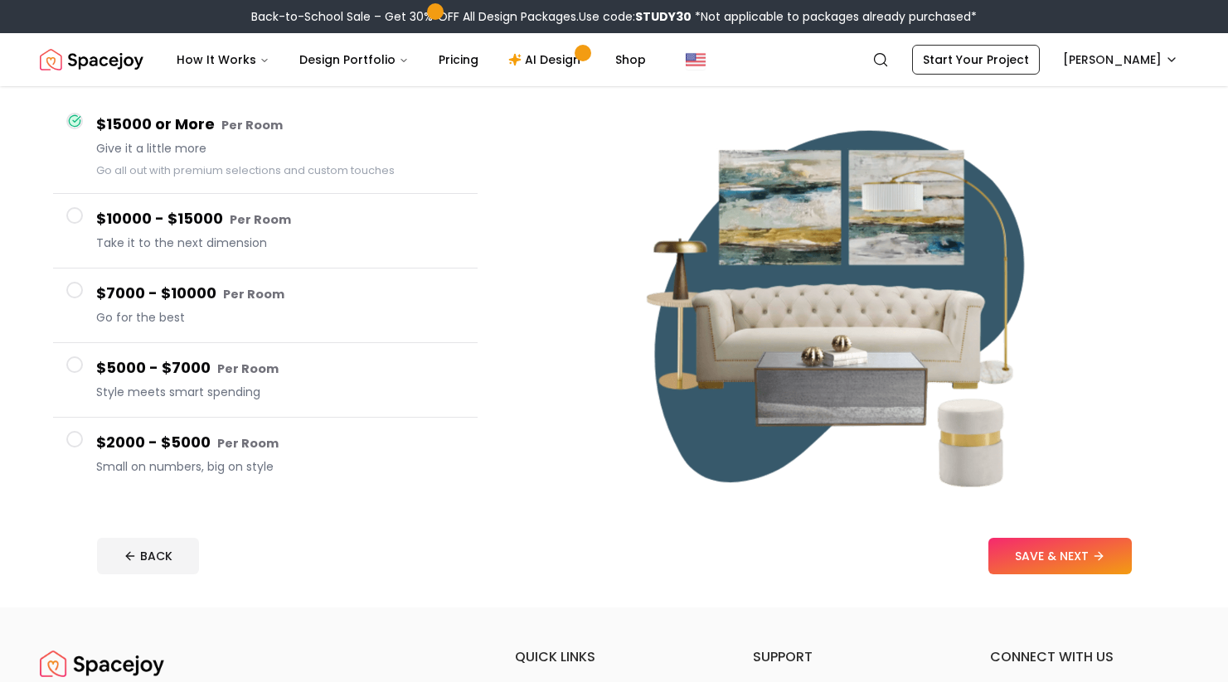
scroll to position [161, 0]
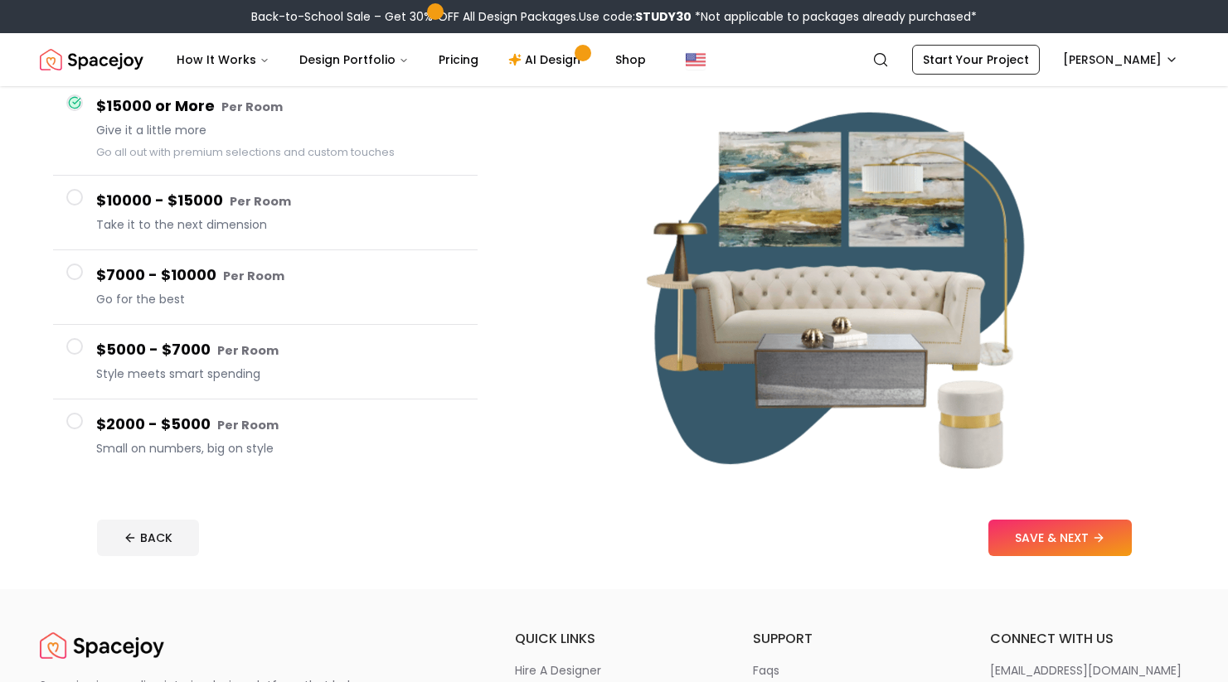
click at [192, 425] on h4 "$2000 - $5000 Per Room" at bounding box center [280, 425] width 368 height 24
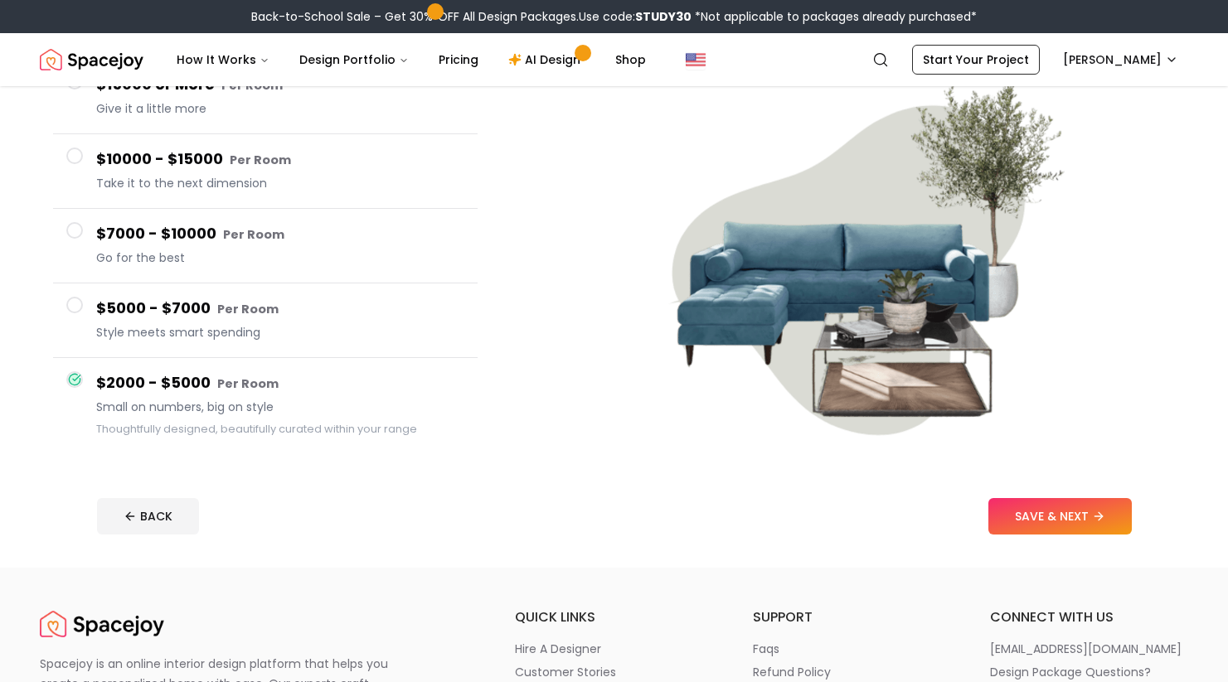
scroll to position [187, 0]
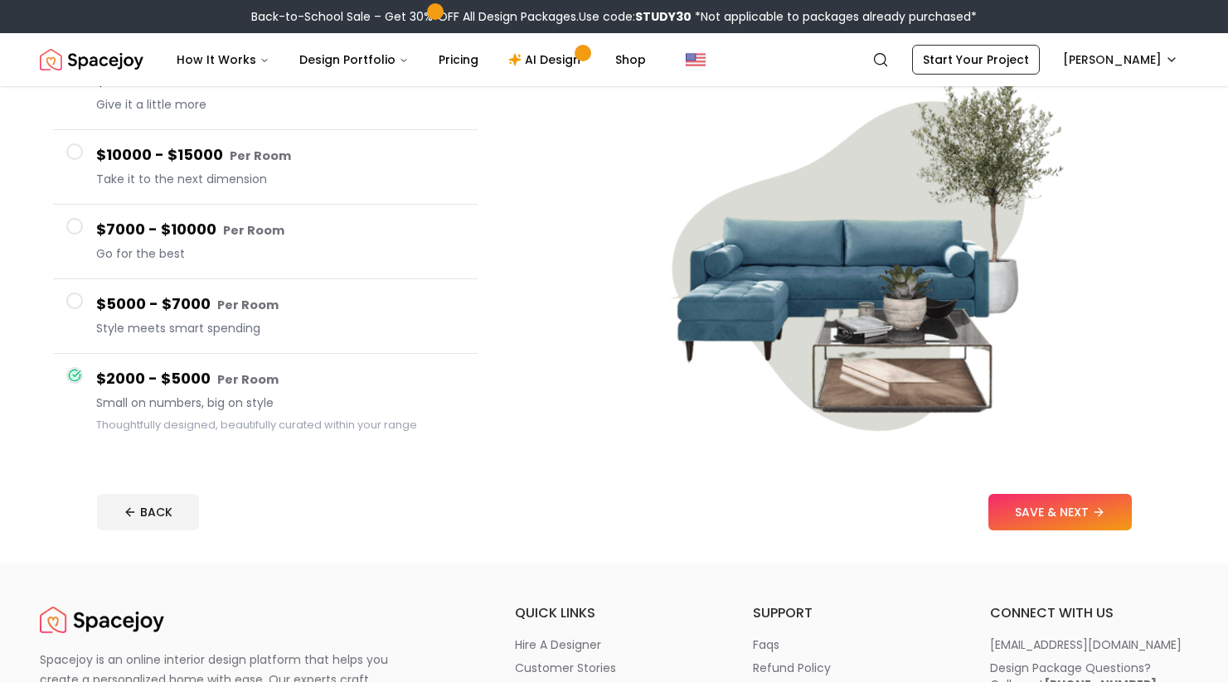
click at [1068, 508] on button "SAVE & NEXT" at bounding box center [1059, 512] width 143 height 36
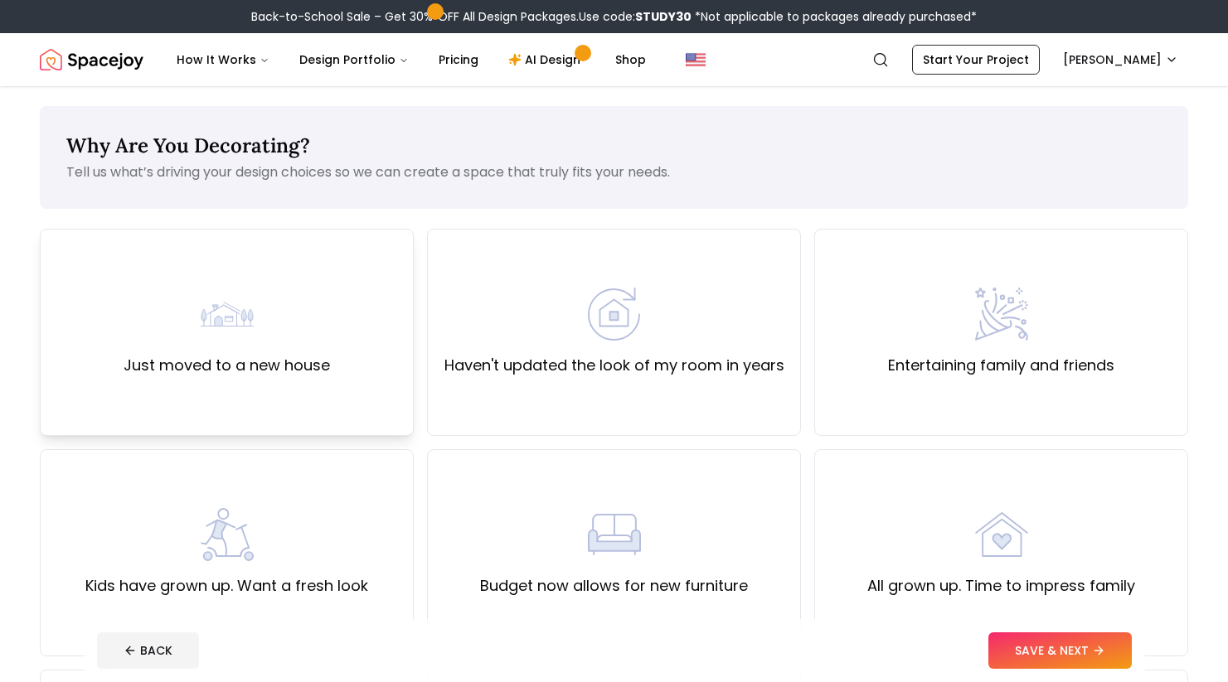
click at [338, 379] on div "Just moved to a new house" at bounding box center [227, 332] width 374 height 207
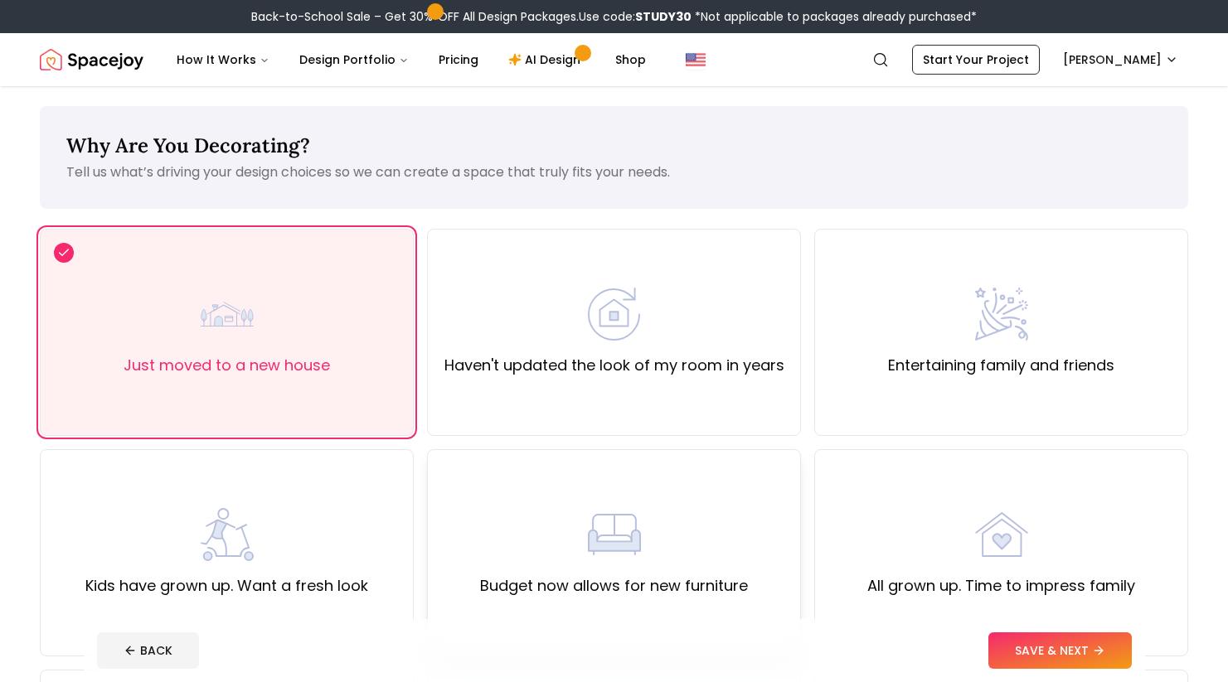
click at [628, 563] on div "Budget now allows for new furniture" at bounding box center [614, 553] width 268 height 90
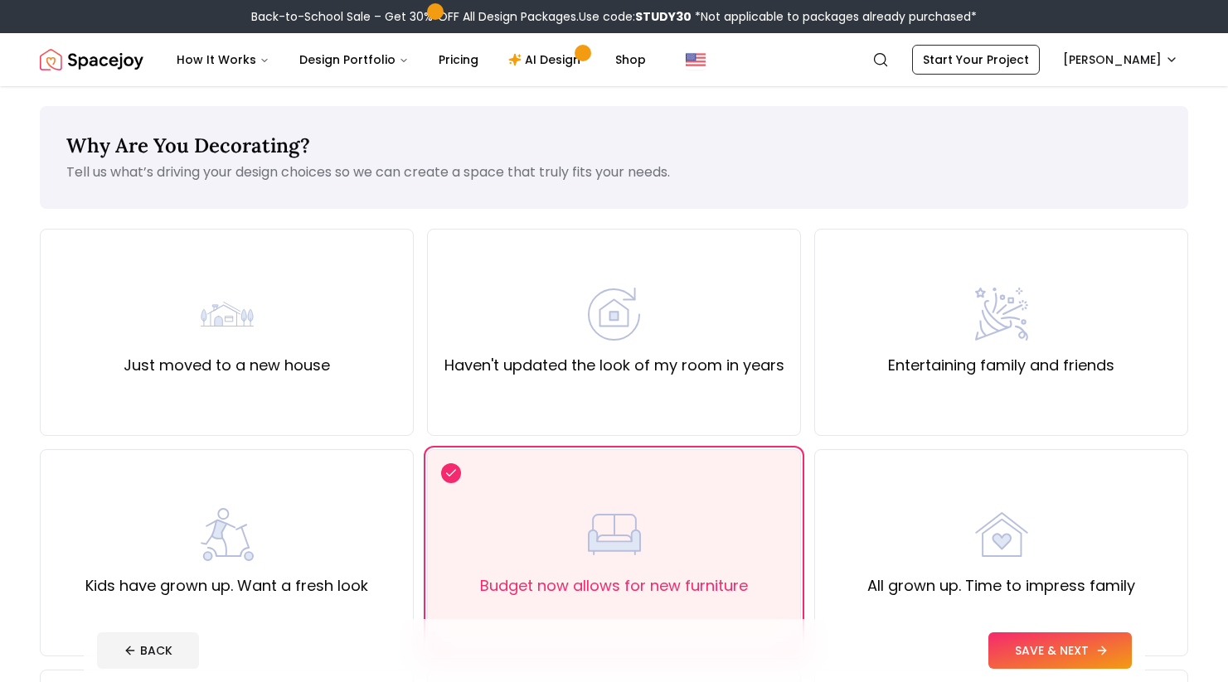
click at [1092, 654] on button "SAVE & NEXT" at bounding box center [1059, 651] width 143 height 36
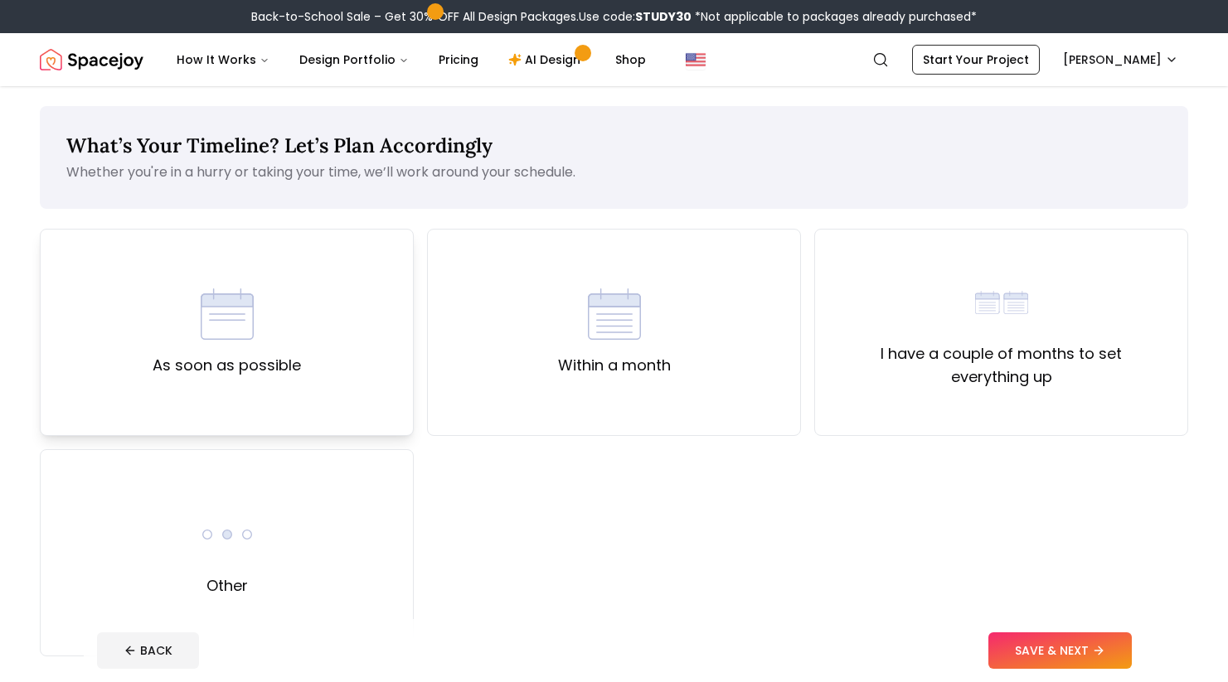
click at [216, 385] on div "As soon as possible" at bounding box center [227, 332] width 374 height 207
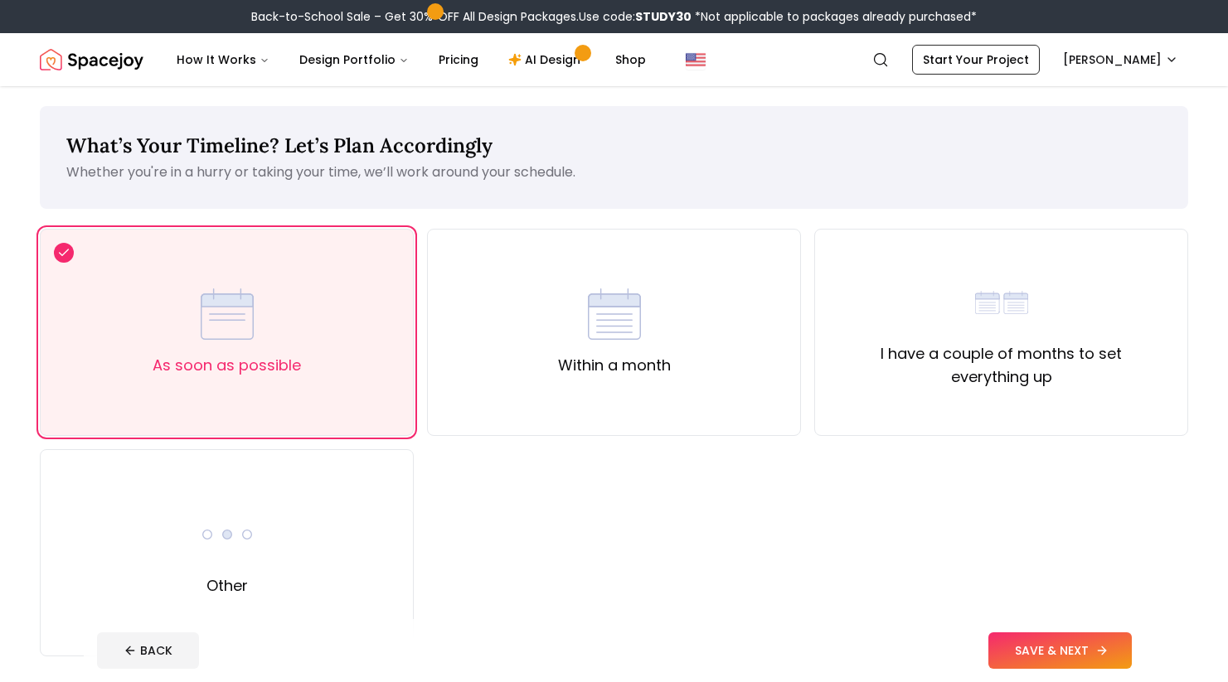
click at [1032, 652] on button "SAVE & NEXT" at bounding box center [1059, 651] width 143 height 36
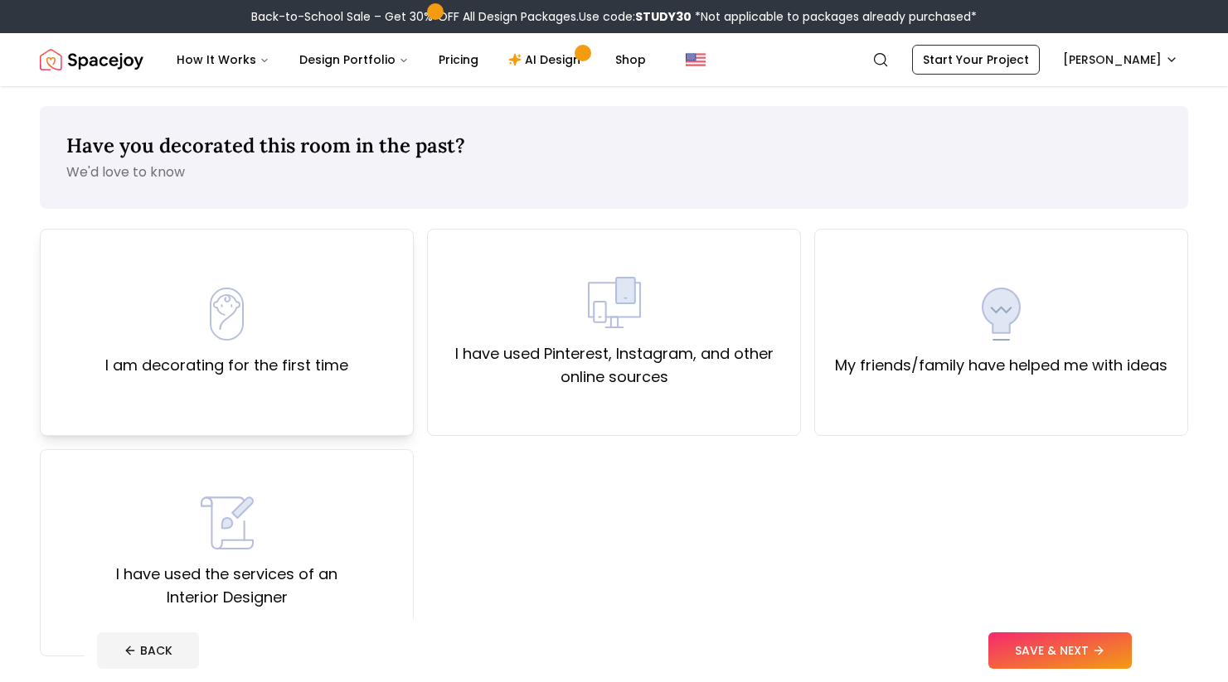
click at [320, 368] on label "I am decorating for the first time" at bounding box center [226, 365] width 243 height 23
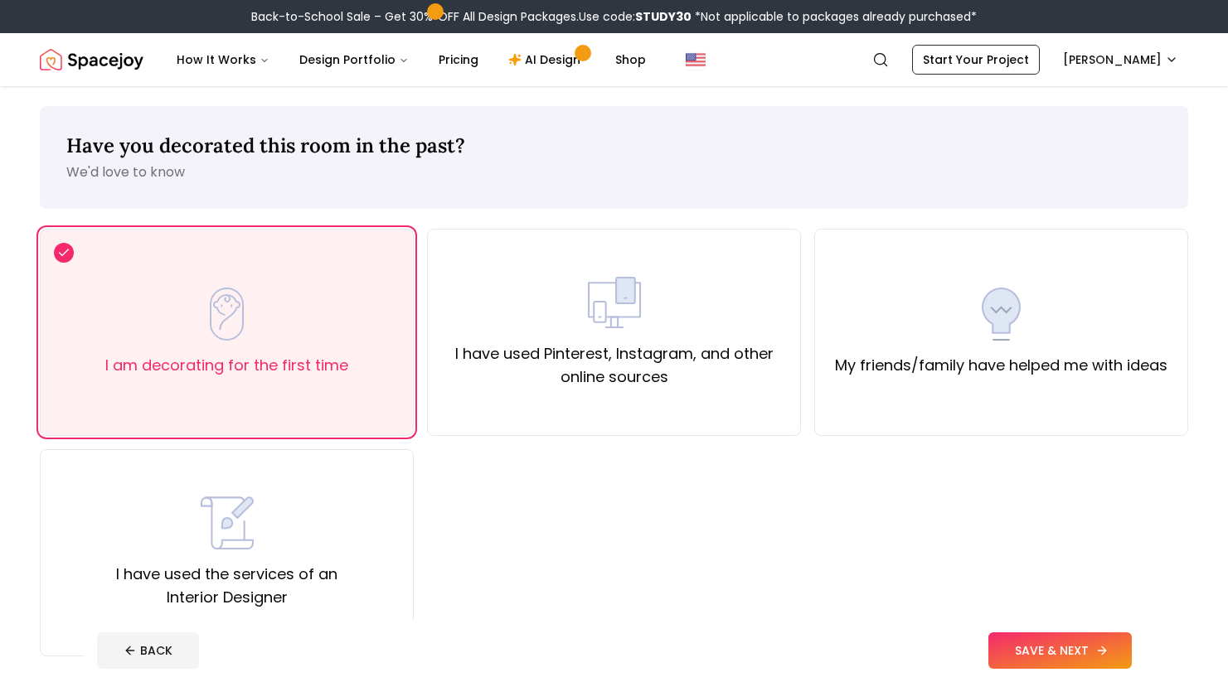
click at [1071, 643] on button "SAVE & NEXT" at bounding box center [1059, 651] width 143 height 36
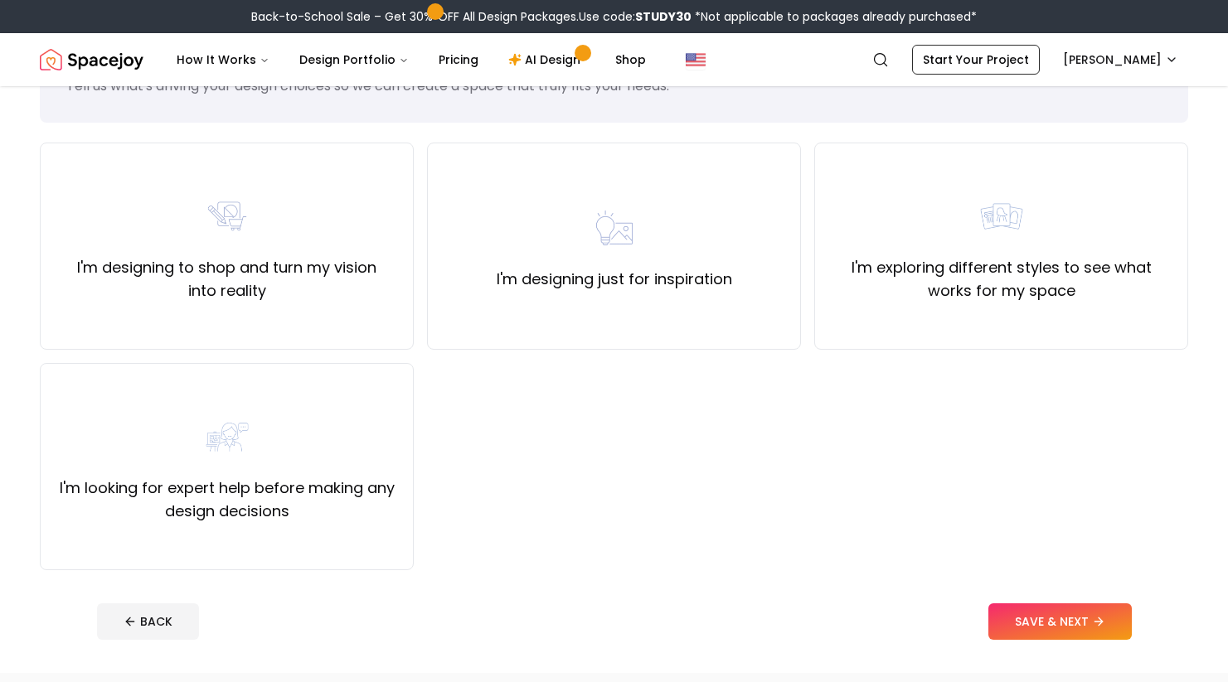
scroll to position [87, 0]
click at [264, 502] on label "I'm looking for expert help before making any design decisions" at bounding box center [227, 499] width 346 height 46
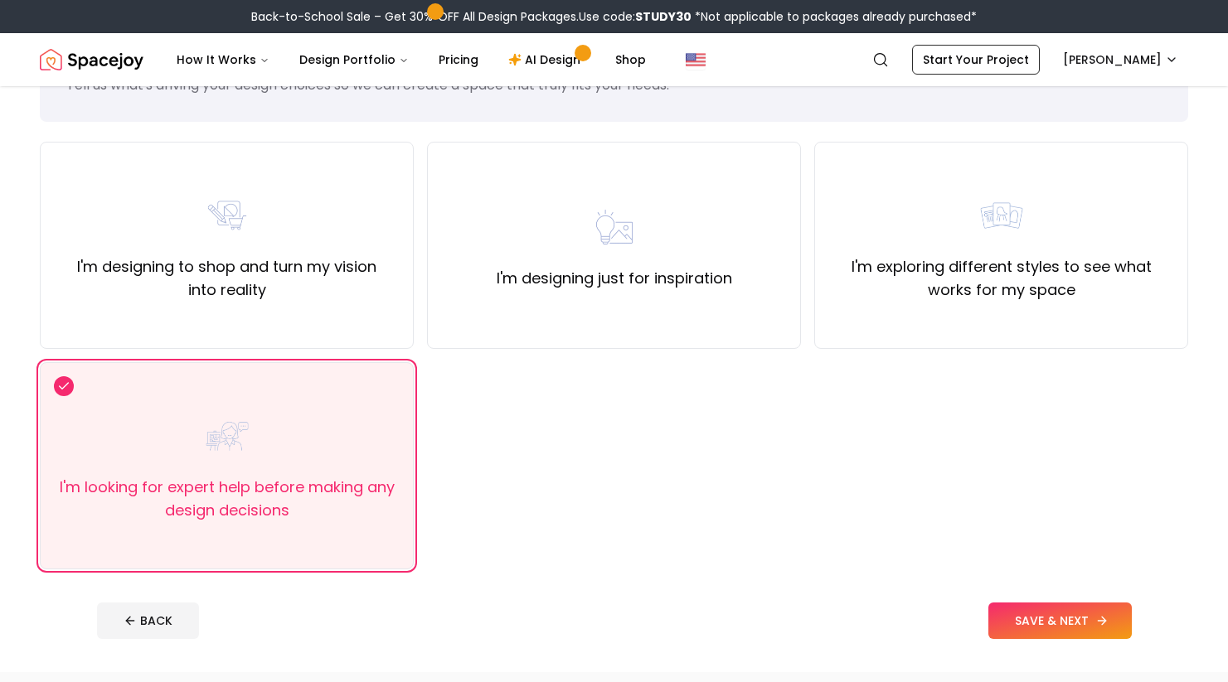
click at [1069, 620] on button "SAVE & NEXT" at bounding box center [1059, 621] width 143 height 36
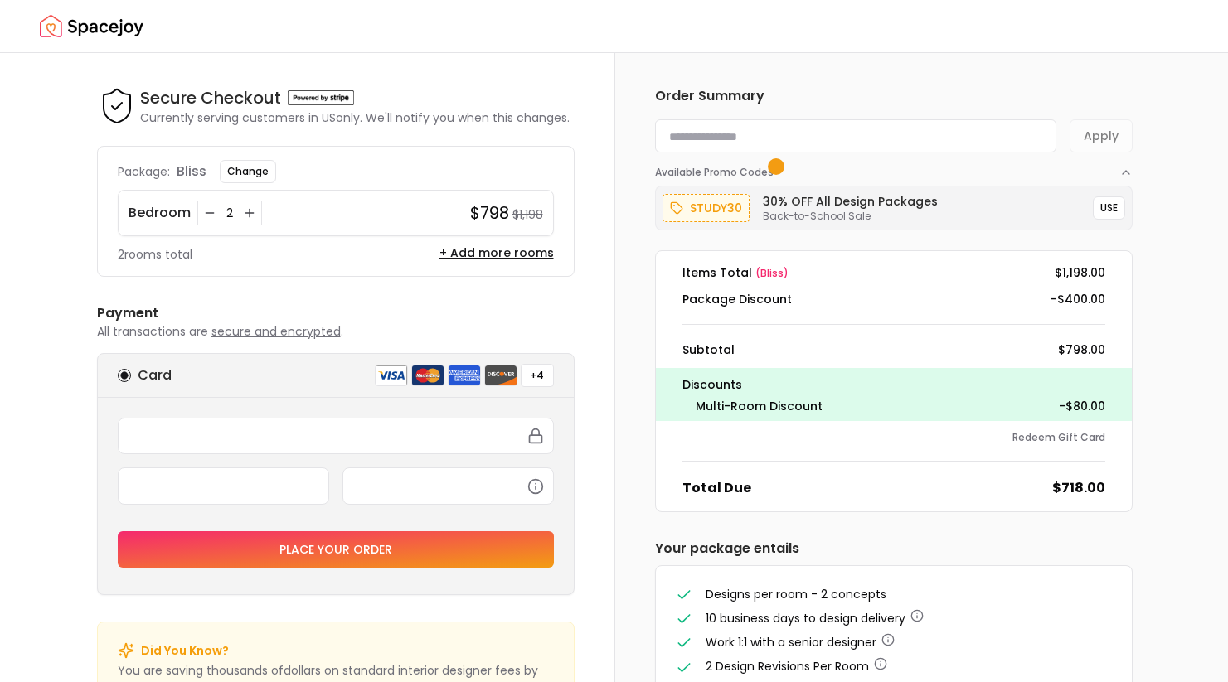
scroll to position [1, 0]
click at [208, 211] on icon "Decrease quantity for Bedroom" at bounding box center [209, 212] width 13 height 13
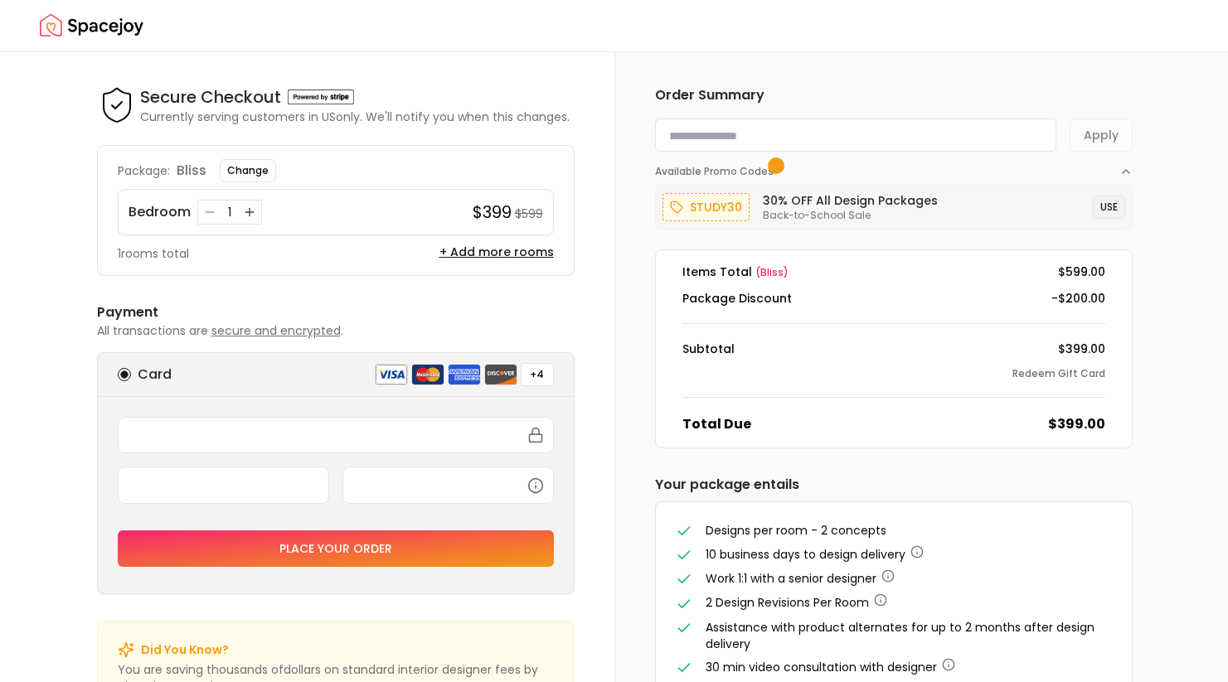
click at [1114, 207] on button "USE" at bounding box center [1109, 207] width 32 height 23
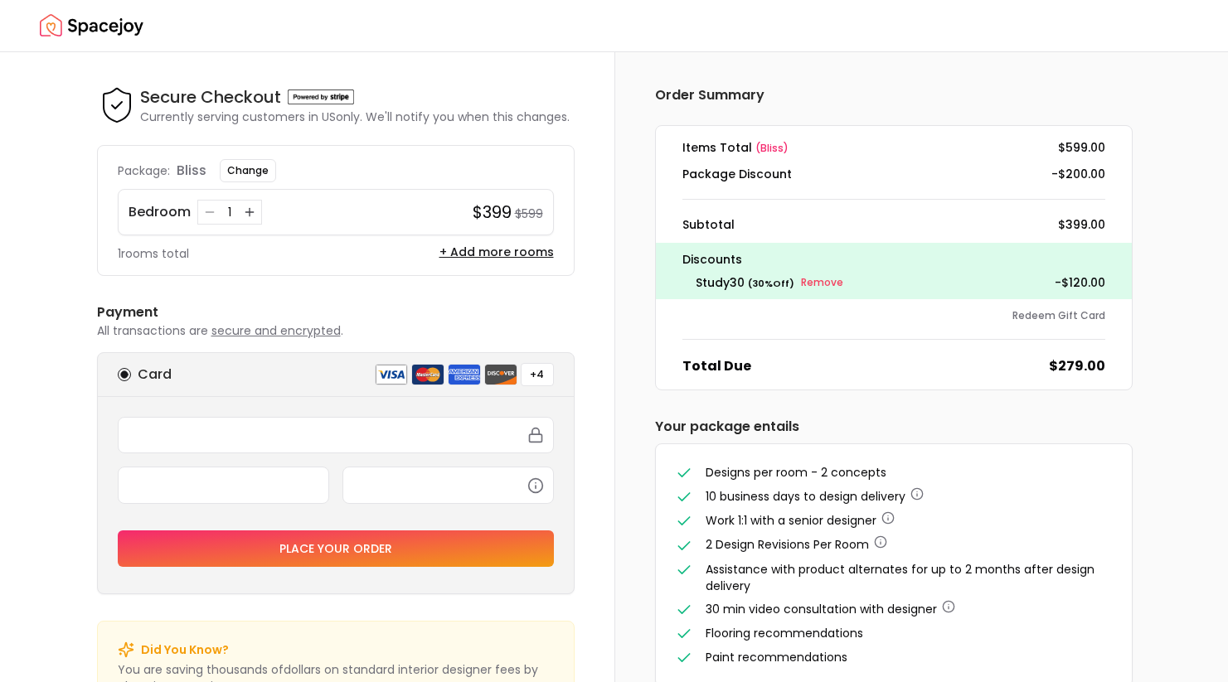
scroll to position [0, 0]
click at [73, 21] on img "Spacejoy" at bounding box center [92, 26] width 104 height 33
